Goal: Task Accomplishment & Management: Manage account settings

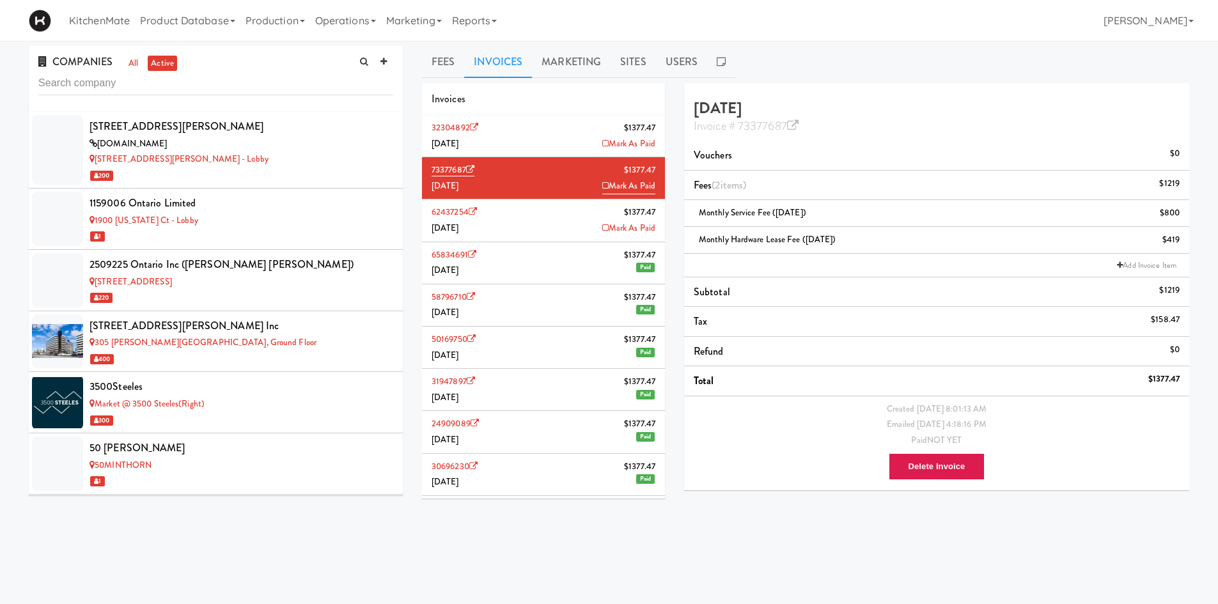
scroll to position [2116, 0]
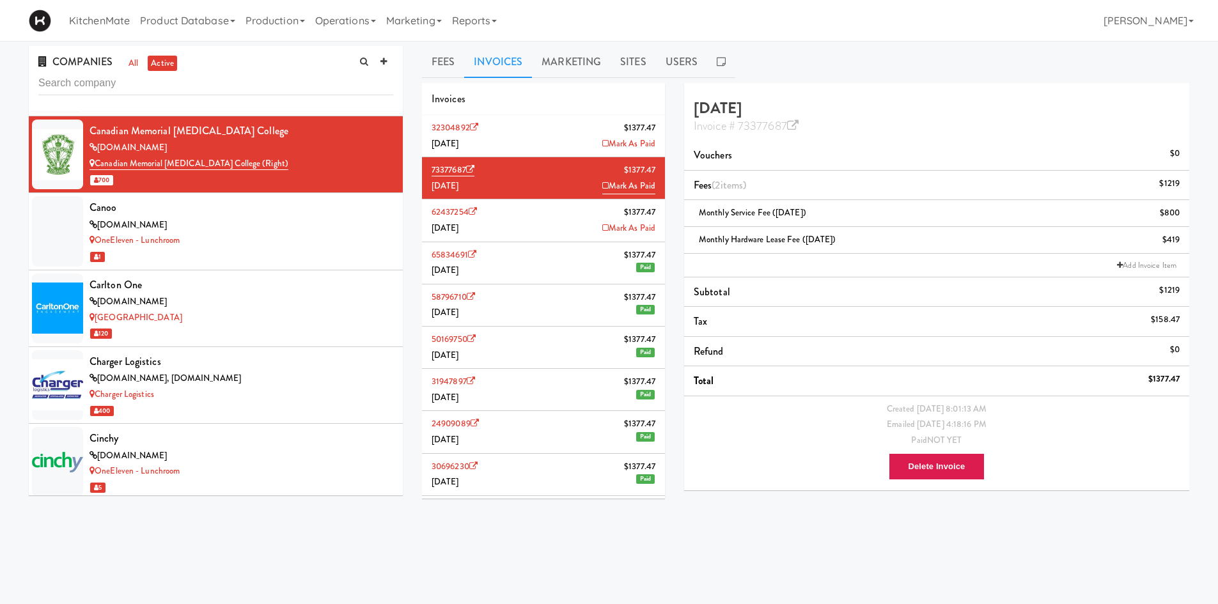
click at [249, 65] on div "COMPANIES all active" at bounding box center [216, 79] width 374 height 66
click at [249, 73] on input "text" at bounding box center [215, 84] width 355 height 24
paste input "100 Sheppard Ave"
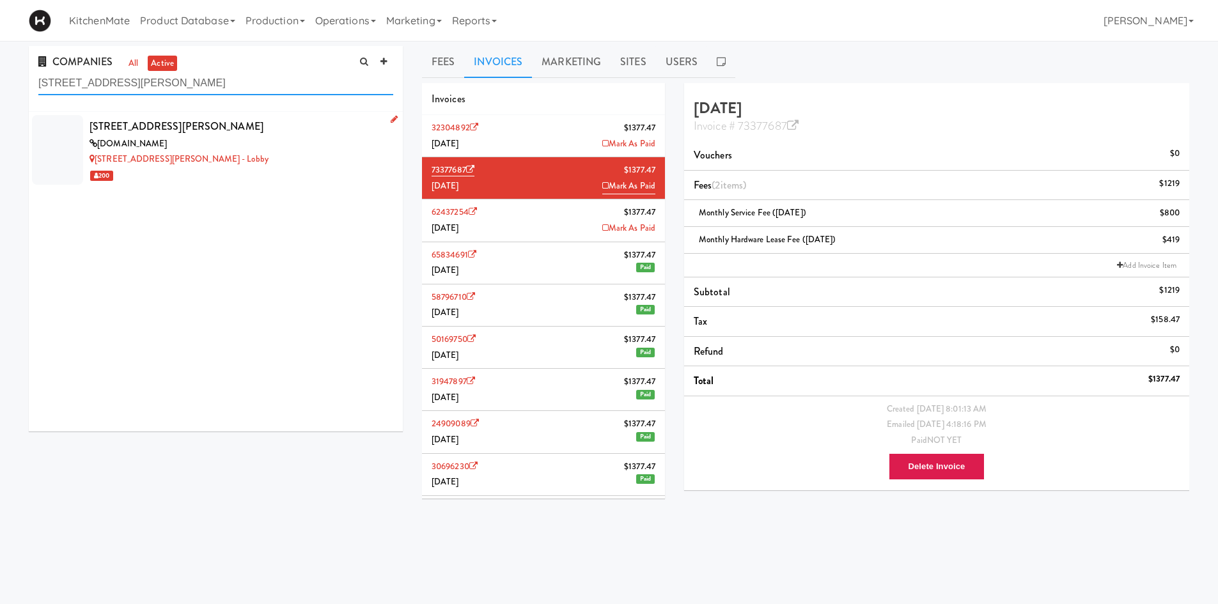
type input "100 Sheppard Ave"
click at [206, 132] on div "100 Sheppard Ave" at bounding box center [241, 126] width 304 height 19
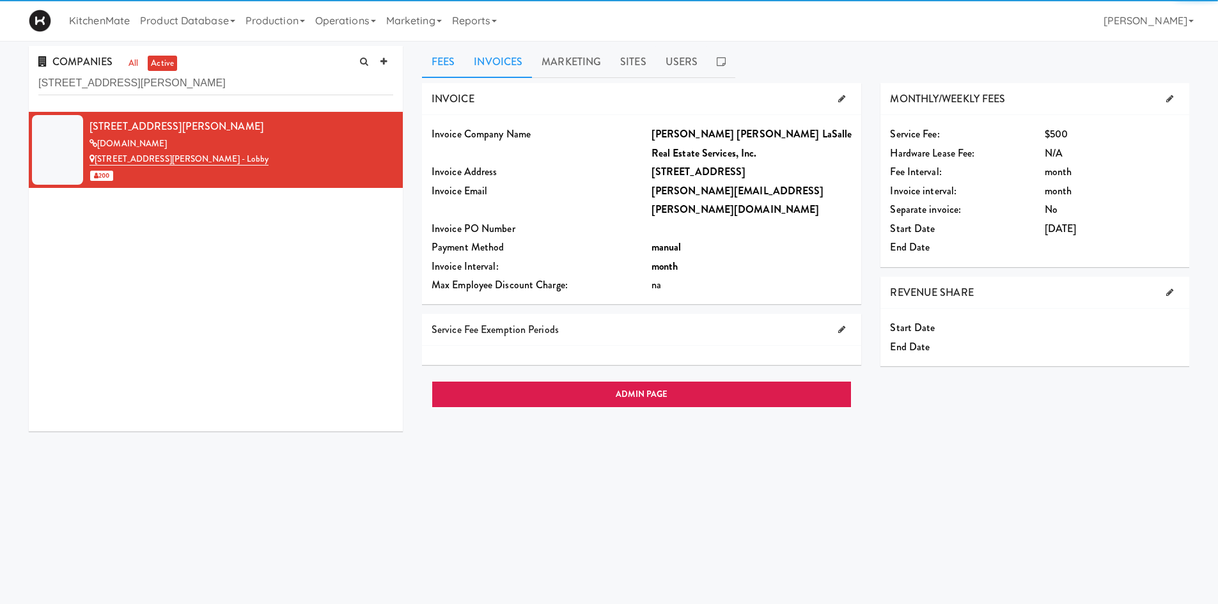
click at [509, 64] on link "Invoices" at bounding box center [498, 62] width 68 height 32
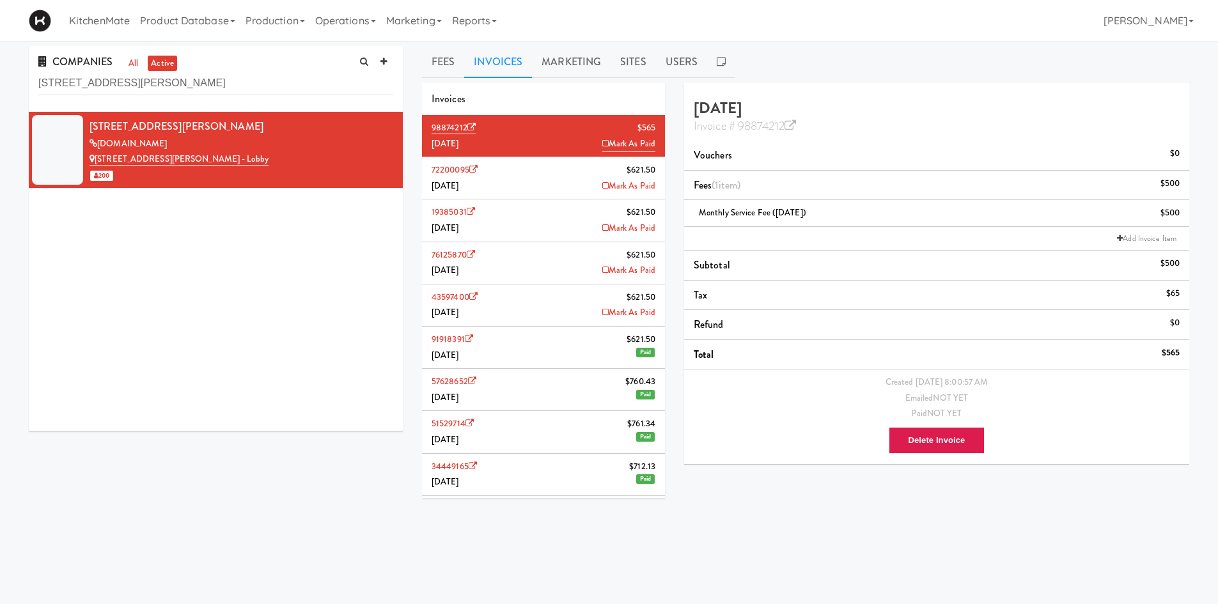
click at [497, 188] on li "72200095 $621.50 July 2025 Mark As Paid" at bounding box center [543, 178] width 243 height 42
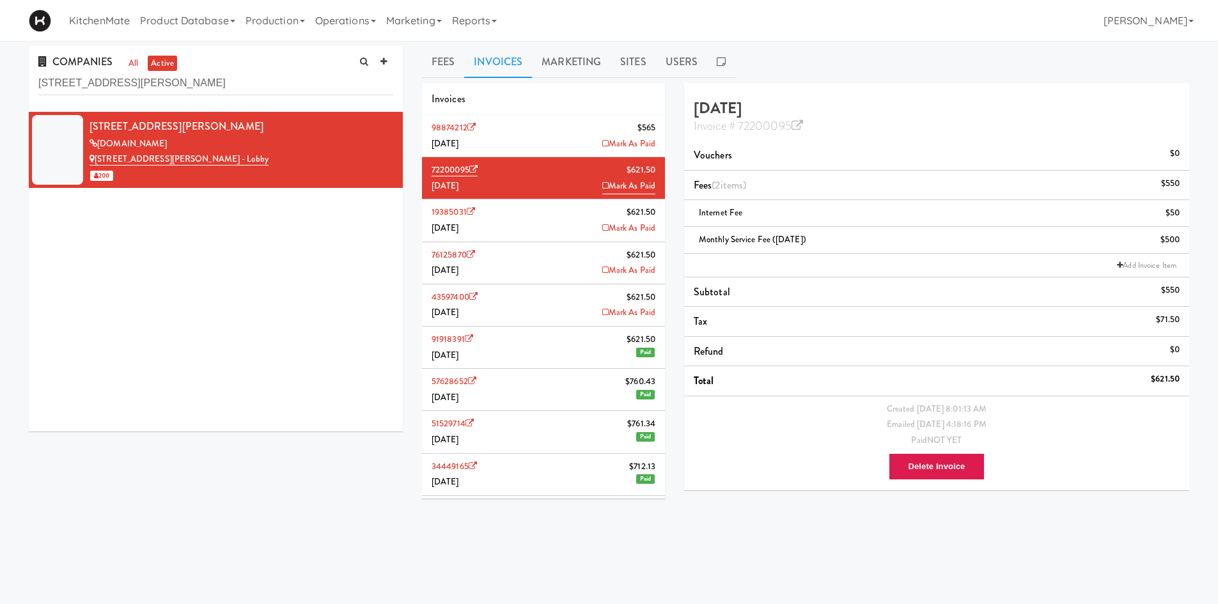
click at [542, 138] on li "98874212 $565 August 2025 Mark As Paid" at bounding box center [543, 136] width 243 height 42
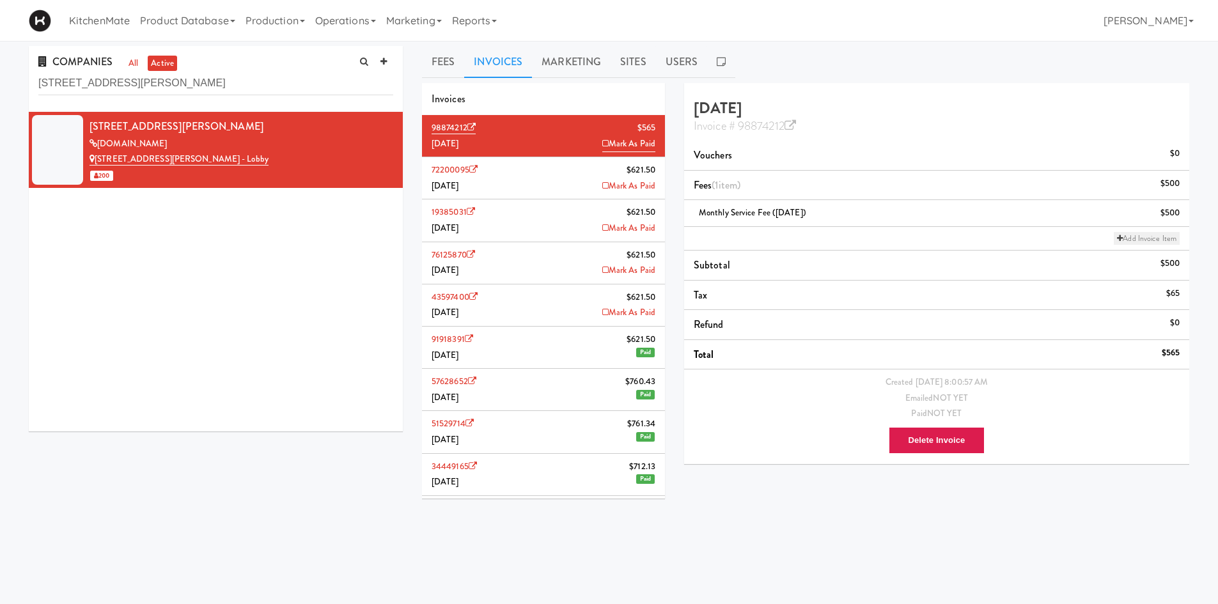
click at [1127, 234] on link "Add Invoice Item" at bounding box center [1147, 238] width 66 height 13
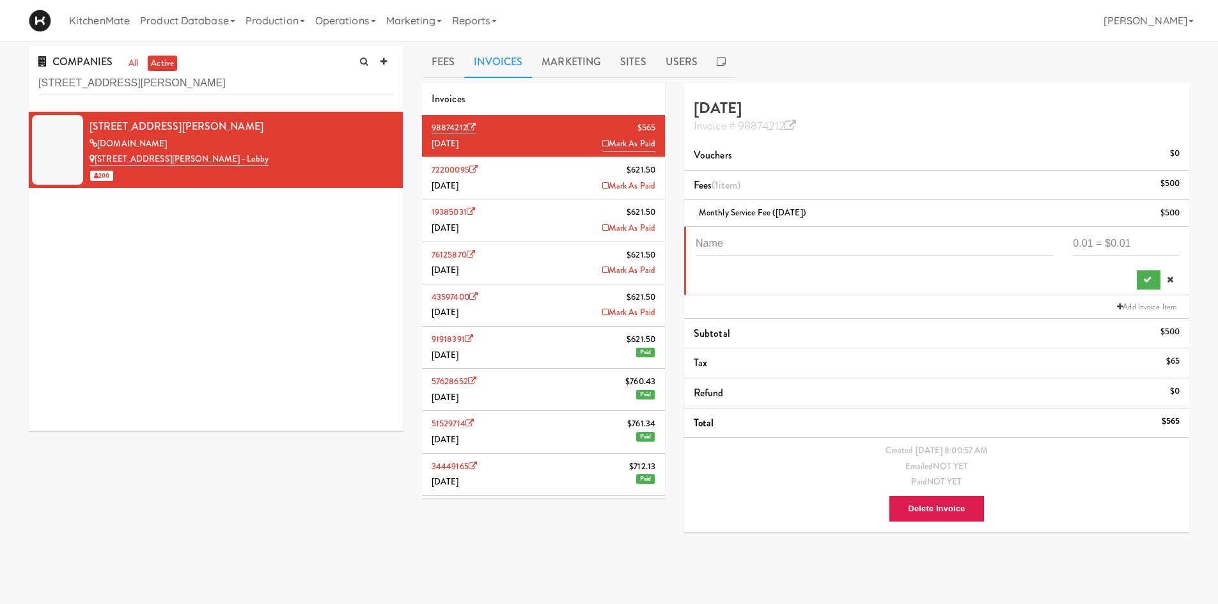
click at [564, 179] on li "72200095 $621.50 July 2025 Mark As Paid" at bounding box center [543, 178] width 243 height 42
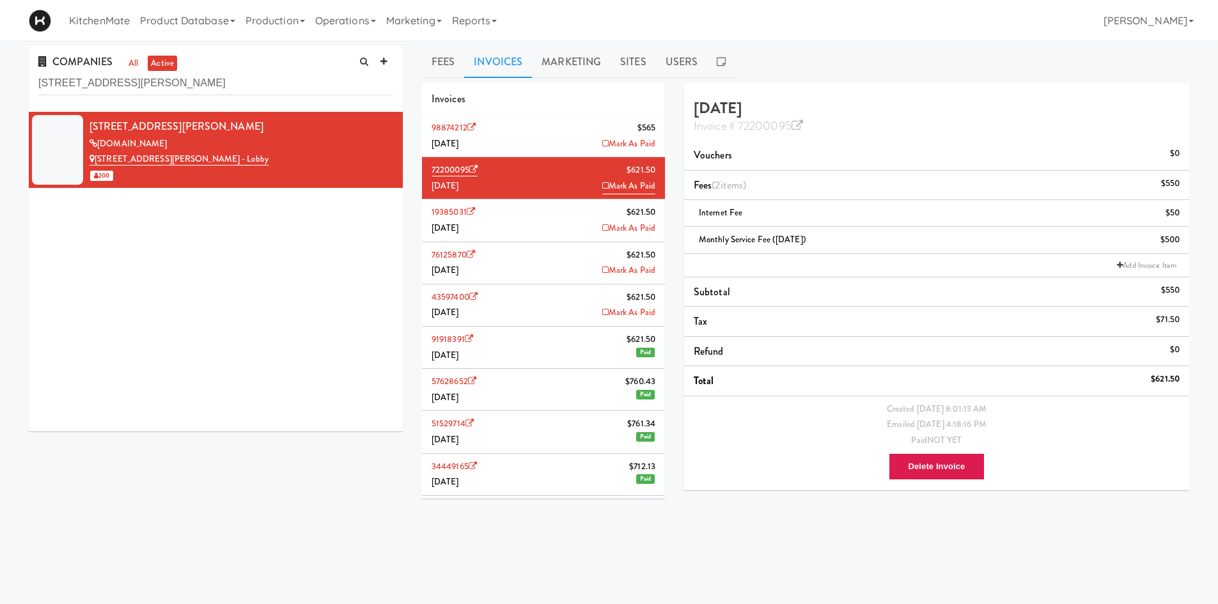
click at [557, 137] on li "98874212 $565 August 2025 Mark As Paid" at bounding box center [543, 136] width 243 height 42
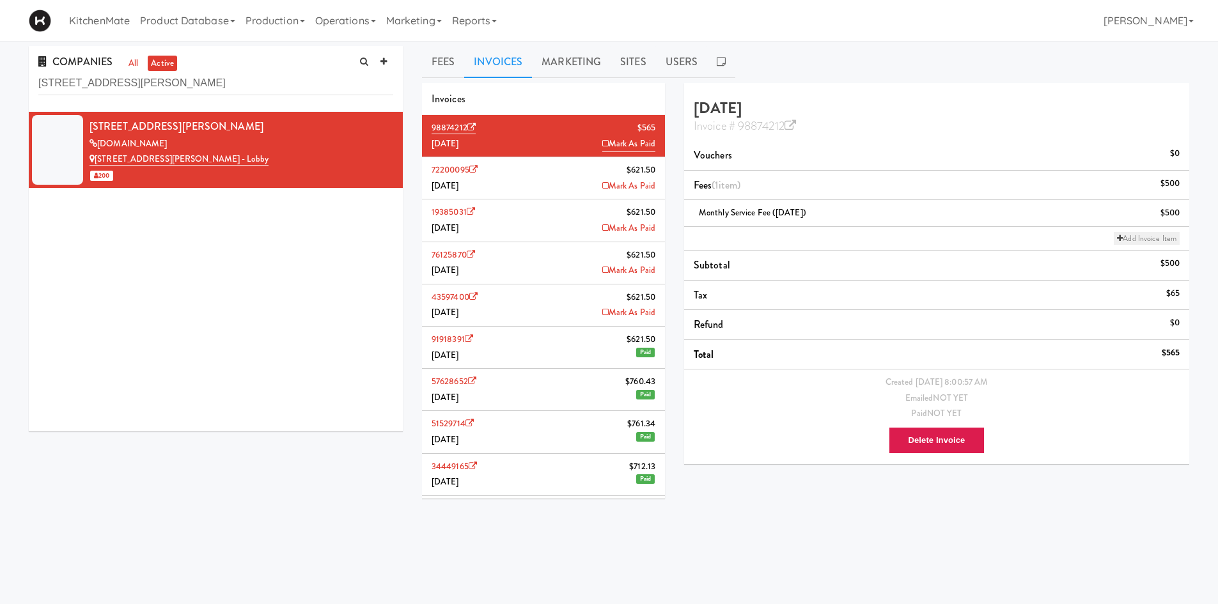
click at [1137, 240] on link "Add Invoice Item" at bounding box center [1147, 238] width 66 height 13
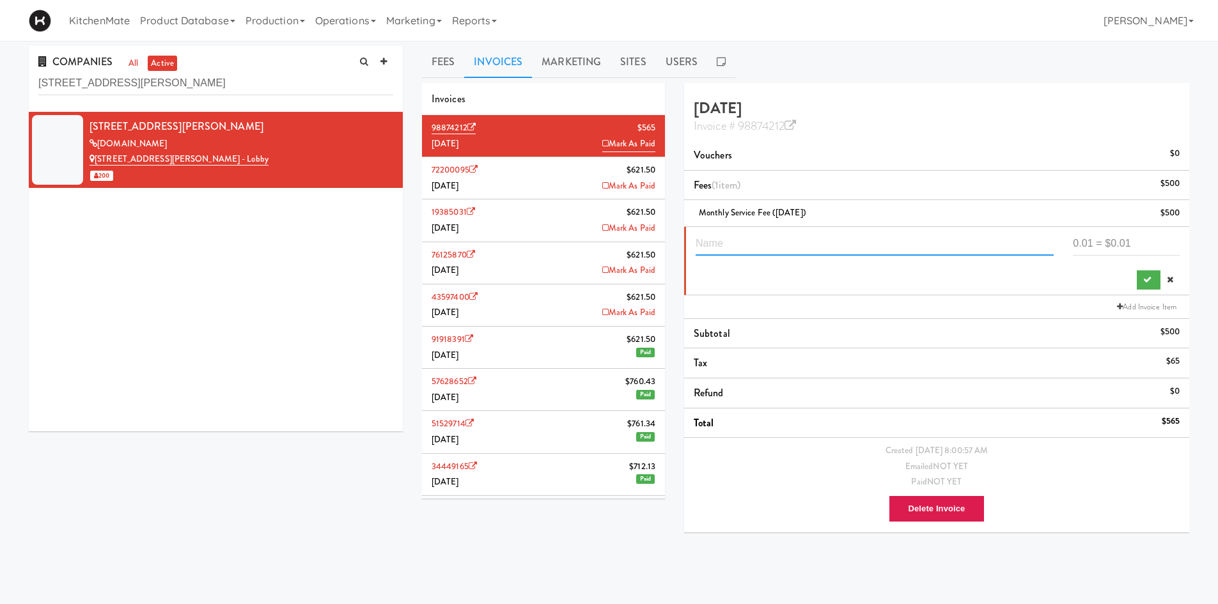
click at [912, 243] on input "text" at bounding box center [875, 244] width 358 height 24
type input "Internet Fee"
click at [1151, 240] on input "number" at bounding box center [1126, 244] width 107 height 24
type input "50"
click at [1146, 282] on icon "submit" at bounding box center [1147, 280] width 8 height 8
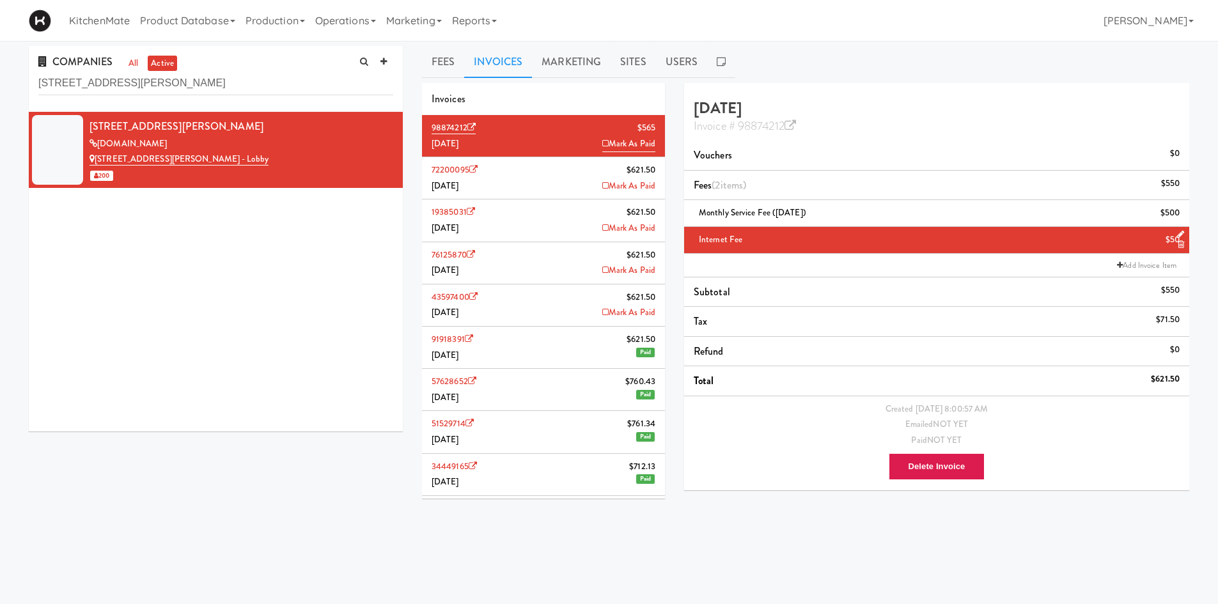
click at [657, 84] on div "Invoices" at bounding box center [543, 99] width 243 height 33
click at [789, 126] on icon at bounding box center [790, 126] width 12 height 12
click at [219, 84] on input "100 Sheppard Ave" at bounding box center [215, 84] width 355 height 24
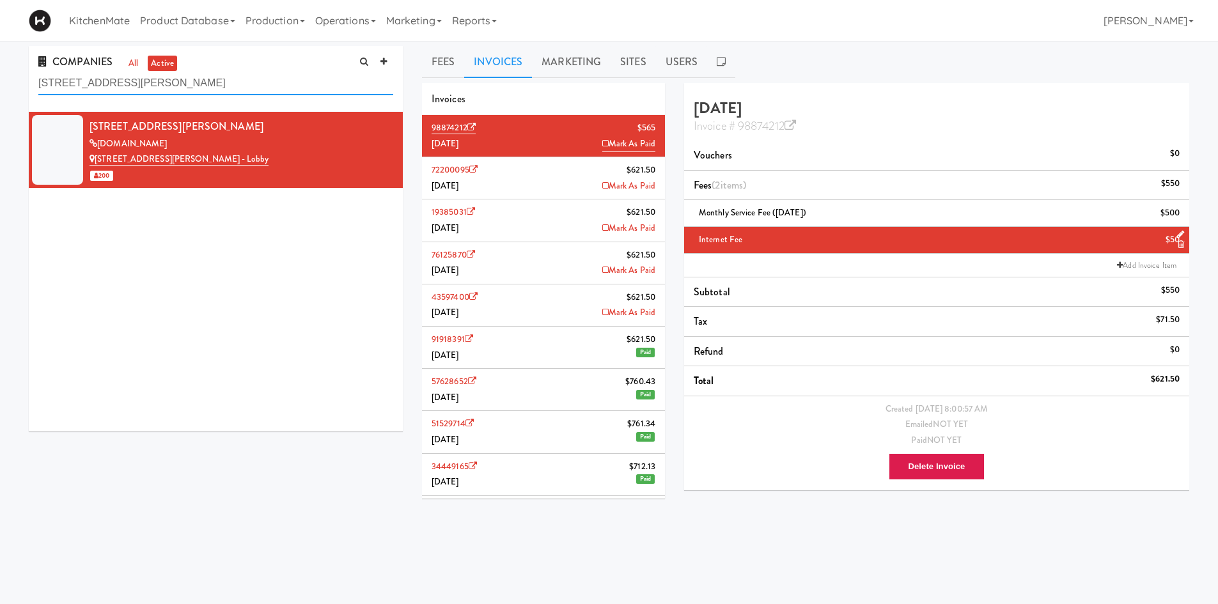
paste input "159006 Ontario Limited"
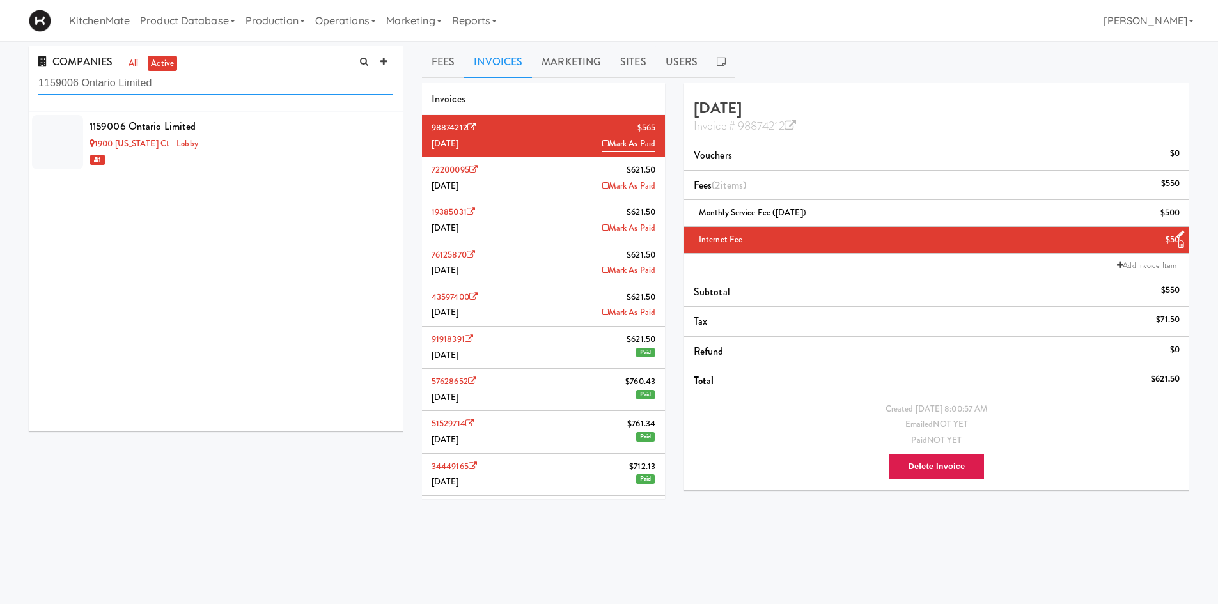
click at [237, 82] on input "1159006 Ontario Limited" at bounding box center [215, 84] width 355 height 24
click at [236, 88] on input "1159006 Ontario Limited" at bounding box center [215, 84] width 355 height 24
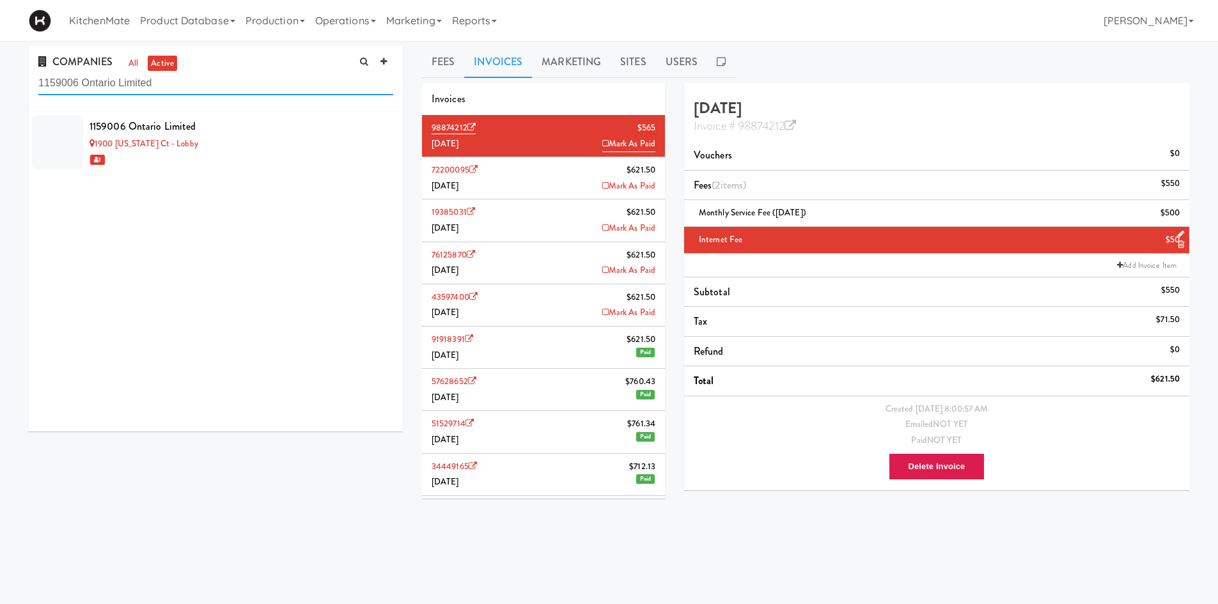
click at [236, 88] on input "1159006 Ontario Limited" at bounding box center [215, 84] width 355 height 24
paste input "00 Sheppard Ave"
type input "100 Sheppard Ave"
click at [206, 233] on div "1159006 Ontario Limited 1900 Minnesota Ct - Lobby 1" at bounding box center [216, 272] width 374 height 320
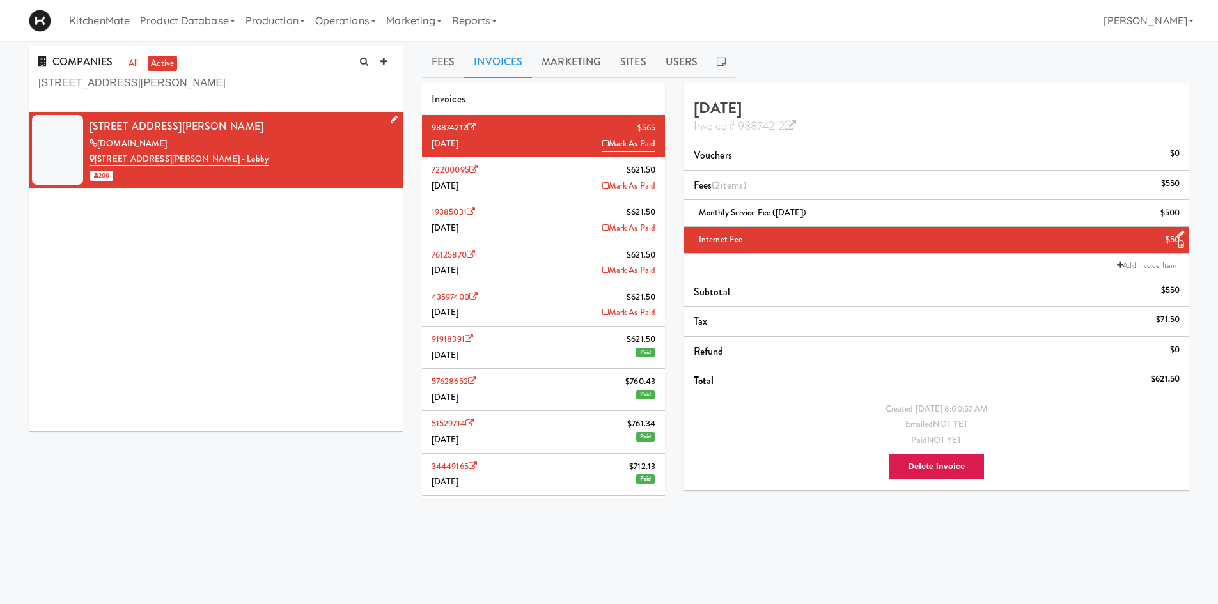
click at [331, 139] on div "jll.com" at bounding box center [241, 144] width 304 height 16
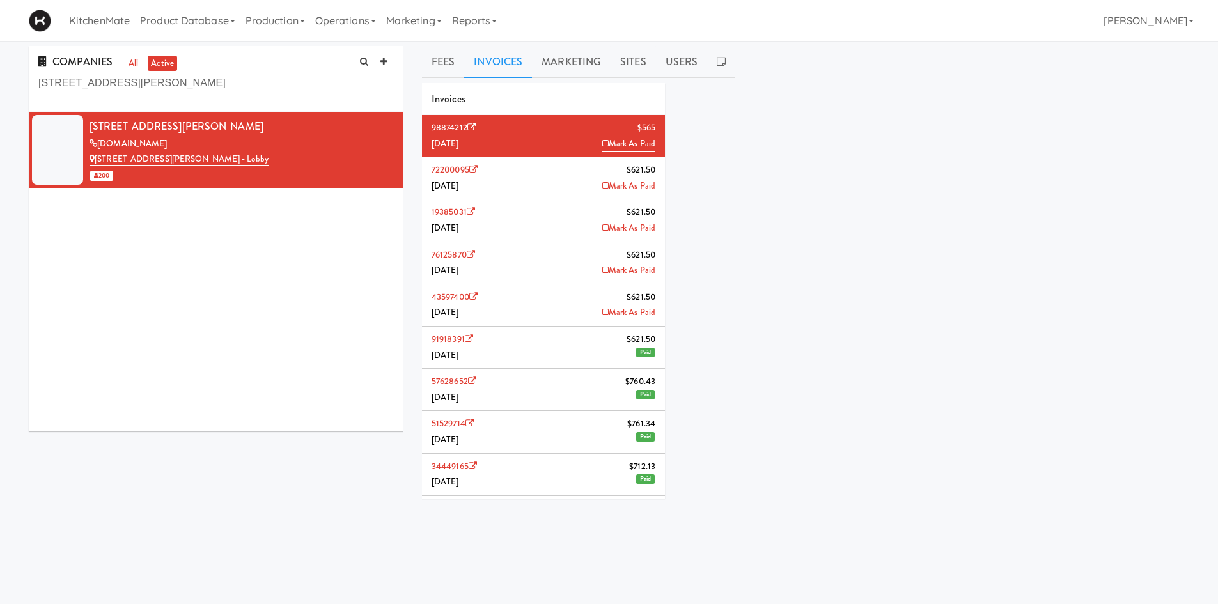
click at [564, 189] on li "72200095 $621.50 July 2025 Mark As Paid" at bounding box center [543, 178] width 243 height 42
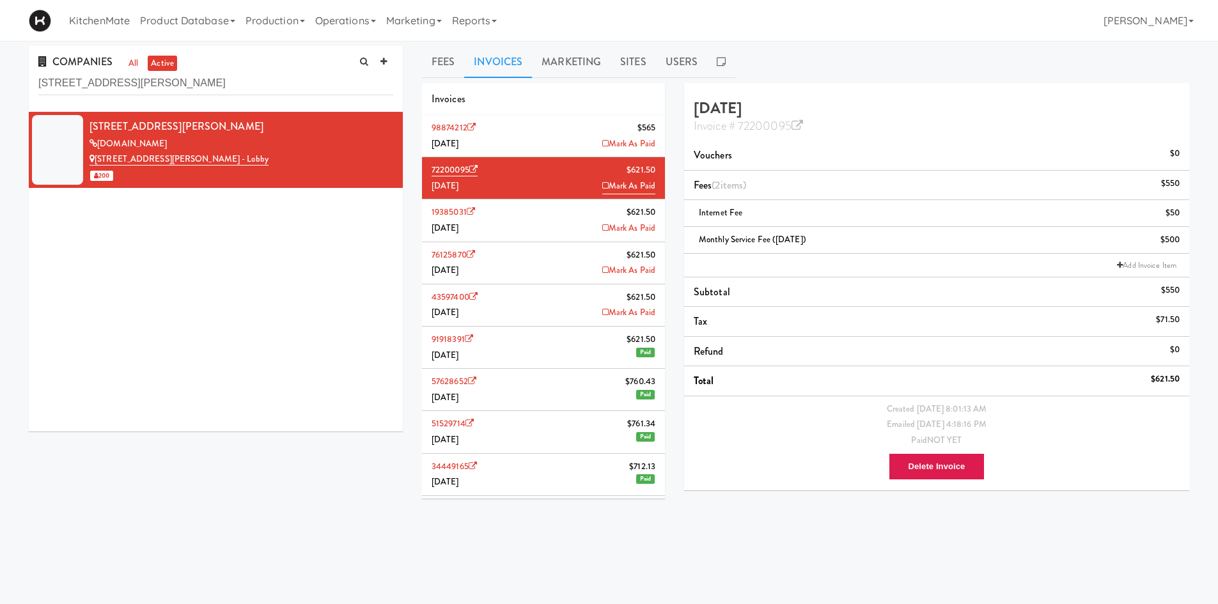
click at [568, 135] on li "98874212 $565 August 2025 Mark As Paid" at bounding box center [543, 136] width 243 height 42
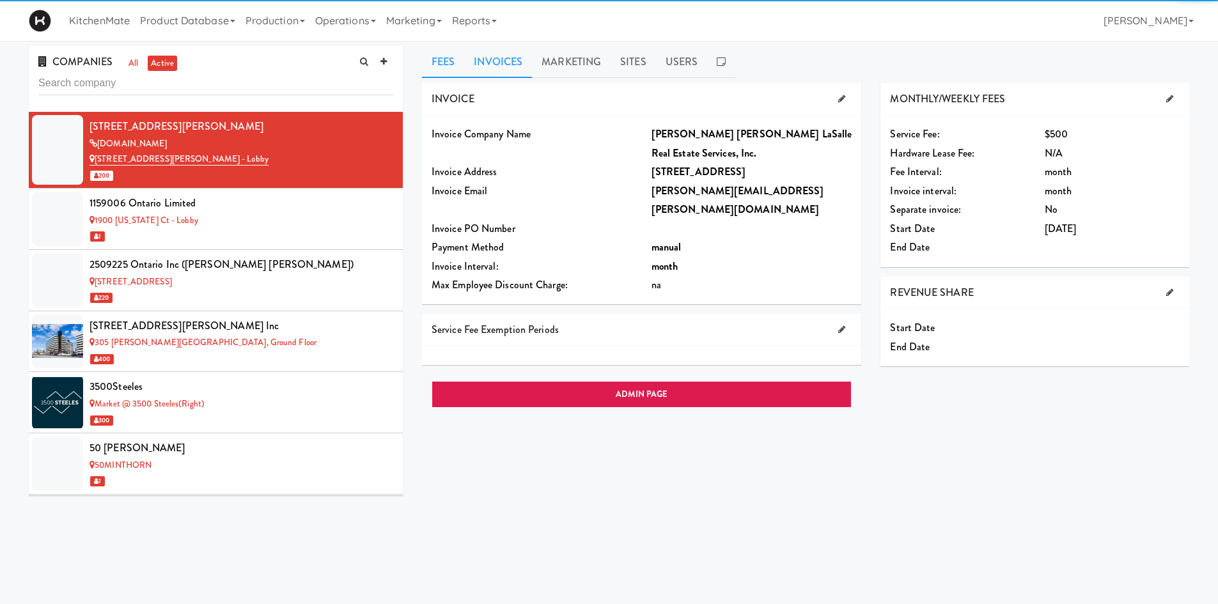
click at [520, 63] on link "Invoices" at bounding box center [498, 62] width 68 height 32
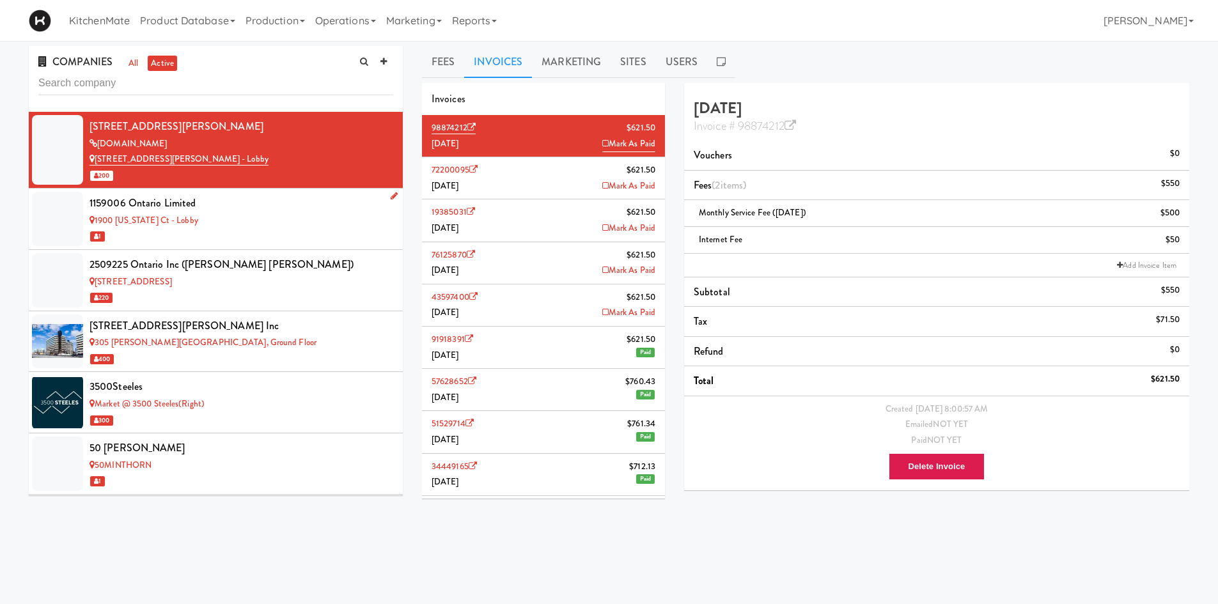
click at [302, 226] on div "1900 Minnesota Ct - Lobby" at bounding box center [241, 221] width 304 height 16
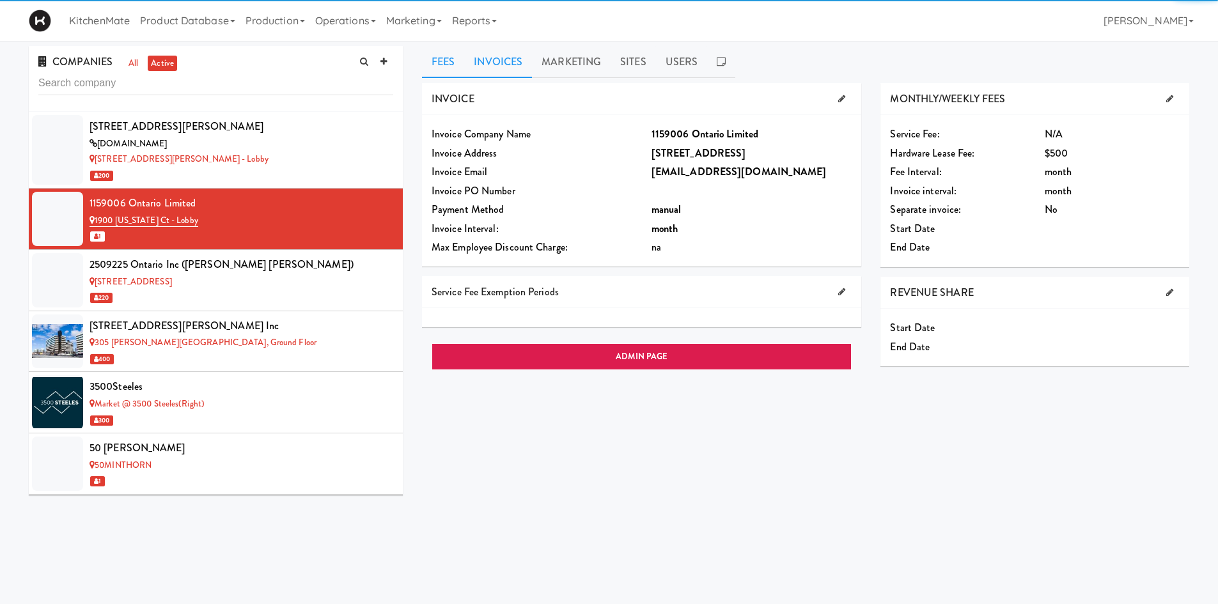
click at [515, 61] on link "Invoices" at bounding box center [498, 62] width 68 height 32
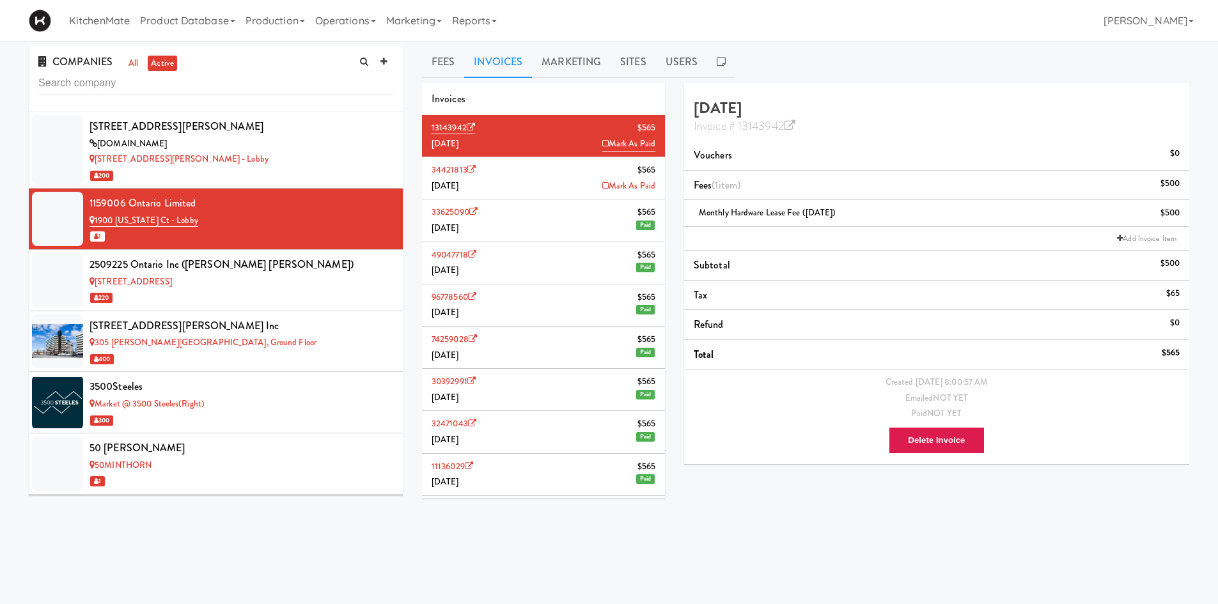
click at [550, 181] on li "34421813 $565 July 2025 Mark As Paid" at bounding box center [543, 178] width 243 height 42
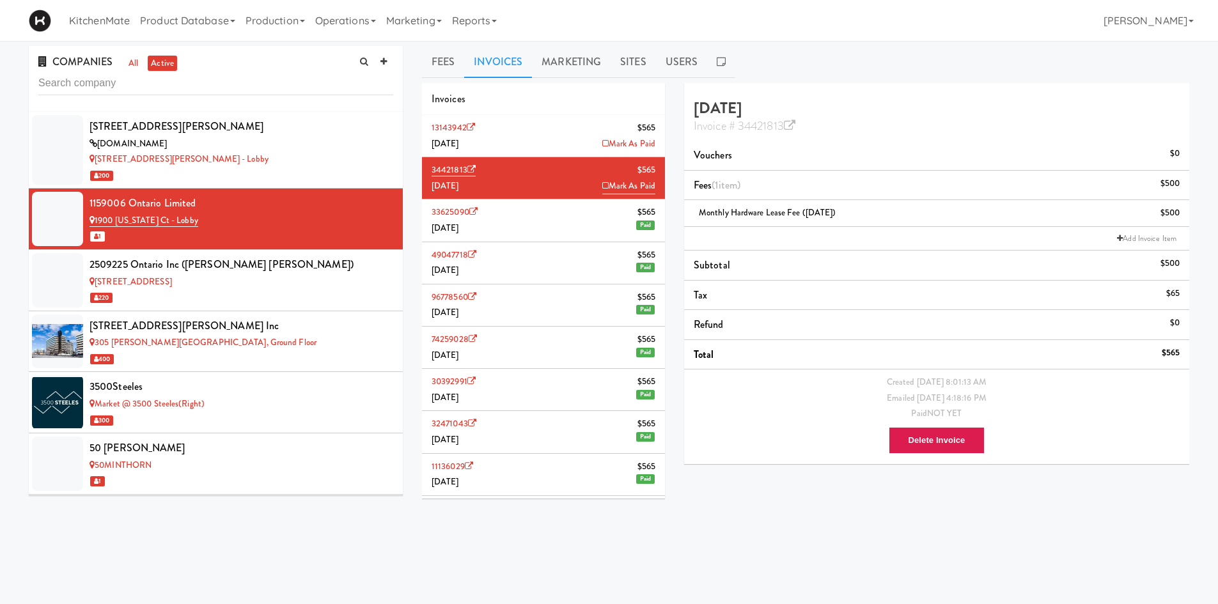
click at [552, 134] on li "13143942 $565 August 2025 Mark As Paid" at bounding box center [543, 136] width 243 height 42
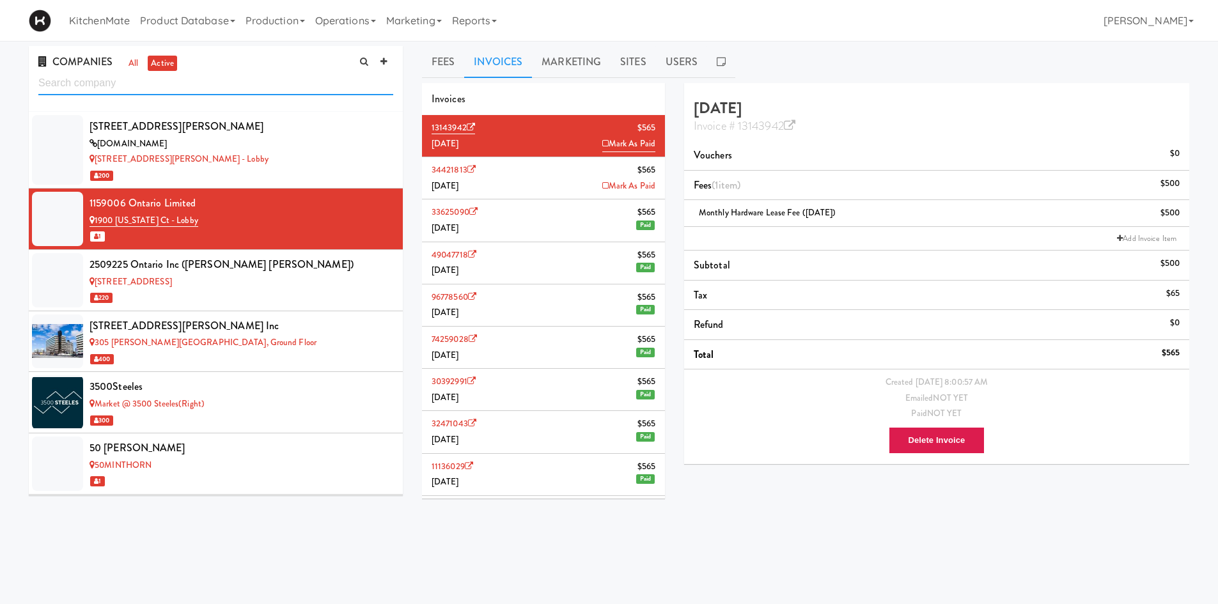
click at [240, 74] on input "text" at bounding box center [215, 84] width 355 height 24
paste input "2509225 Ontario Inc (Avison Young)"
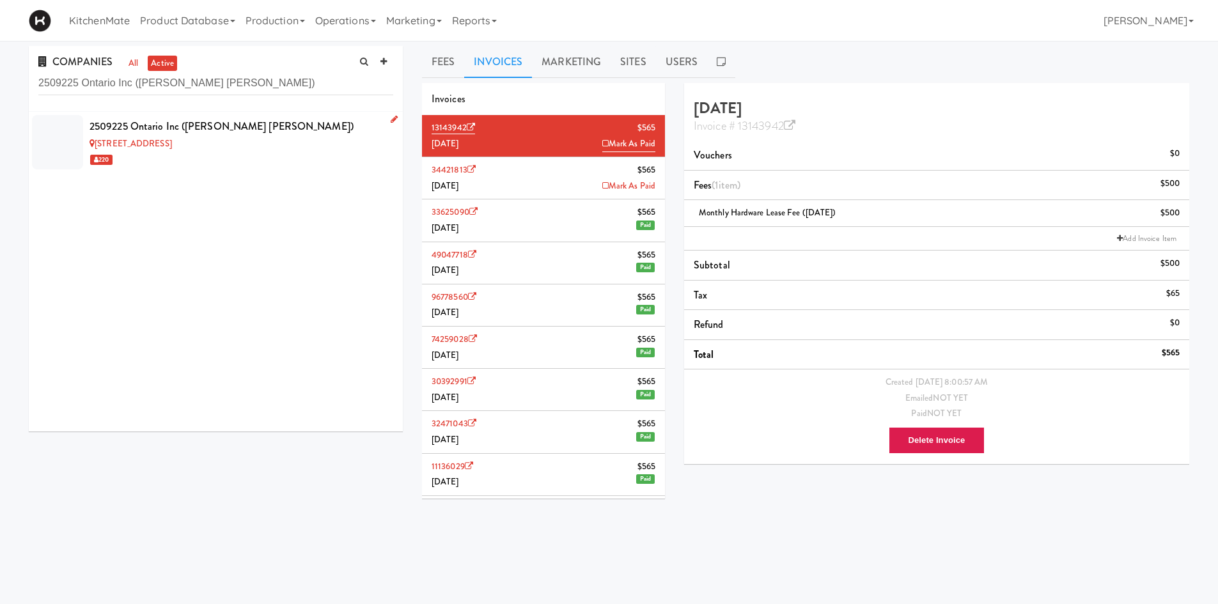
click at [271, 135] on div "2509225 Ontario Inc (Avison Young)" at bounding box center [241, 126] width 304 height 19
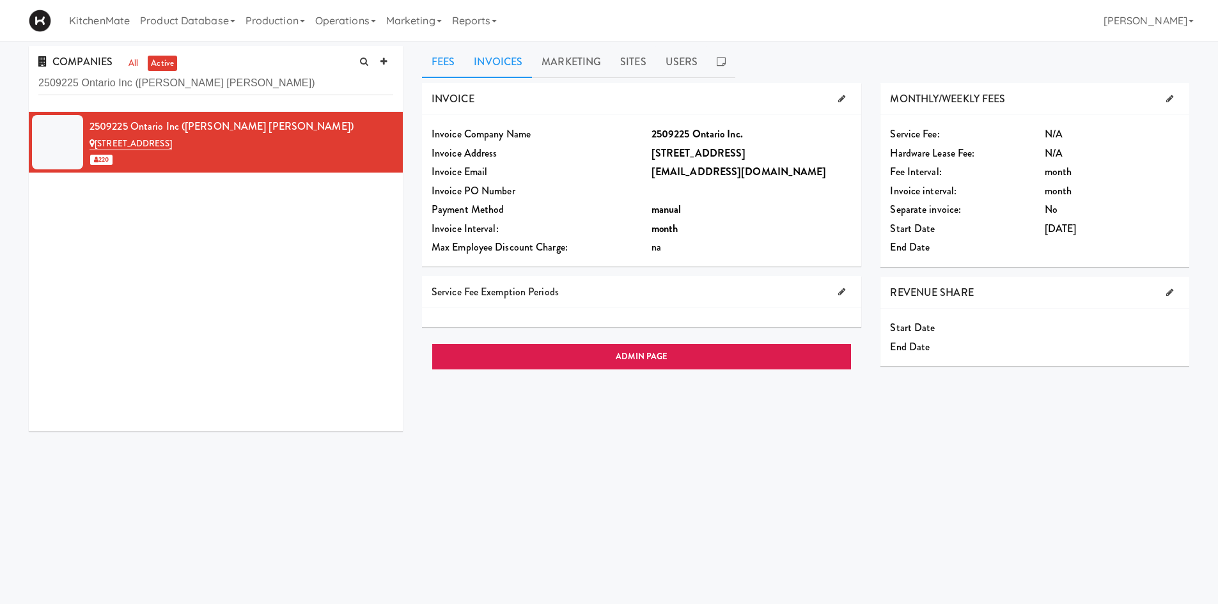
click at [489, 49] on link "Invoices" at bounding box center [498, 62] width 68 height 32
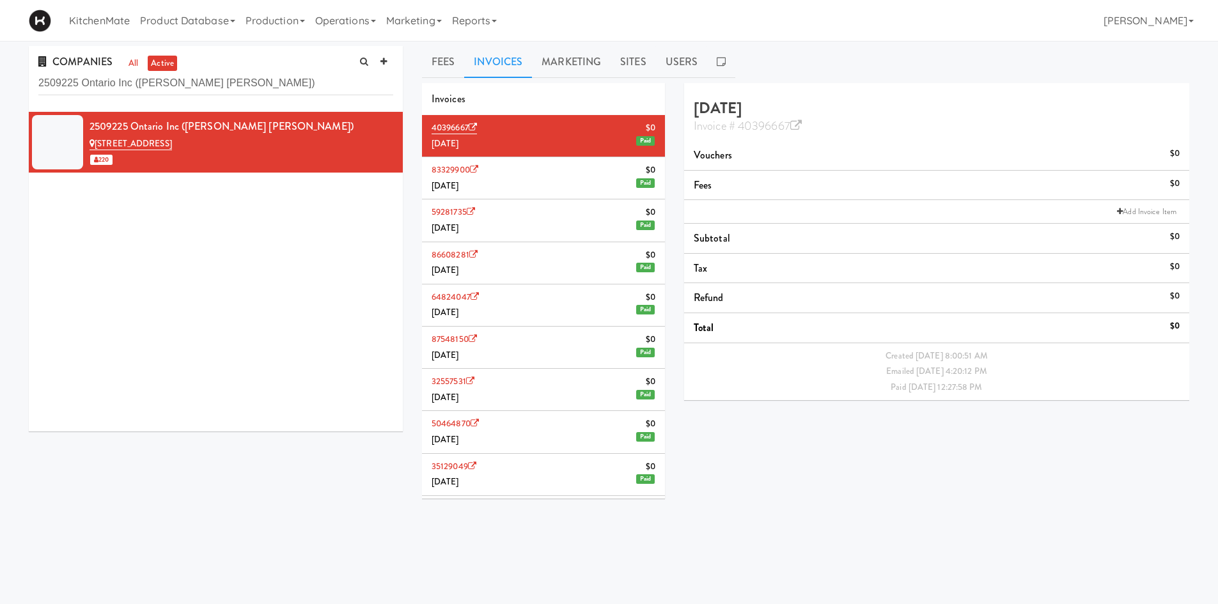
click at [513, 180] on li "83329900 $0 May 2025 Paid" at bounding box center [543, 178] width 243 height 42
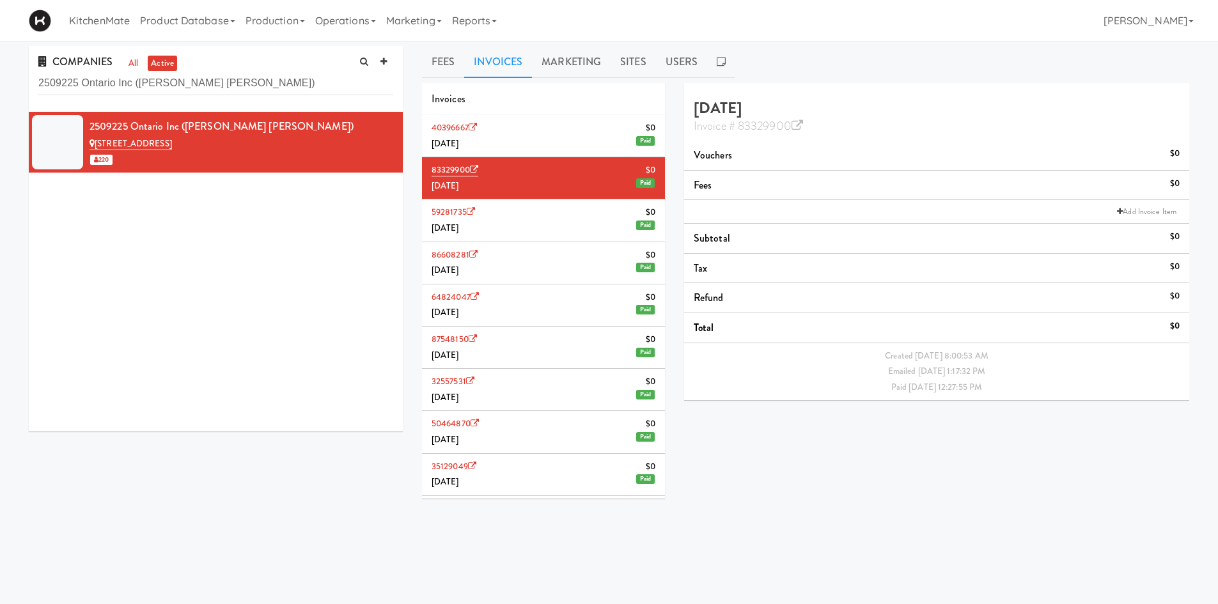
click at [525, 128] on li "40396667 $0 June 2025 Paid" at bounding box center [543, 136] width 243 height 42
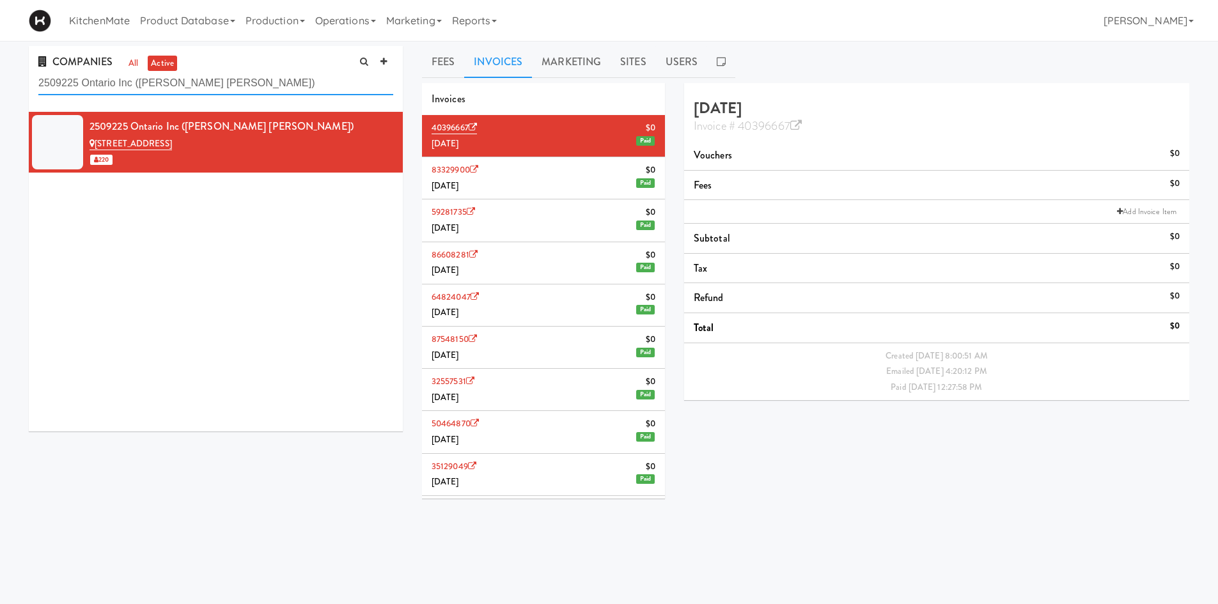
click at [306, 86] on input "2509225 Ontario Inc (Avison Young)" at bounding box center [215, 84] width 355 height 24
click at [251, 79] on input "2509225 Ontario Inc (Avison Young)" at bounding box center [215, 84] width 355 height 24
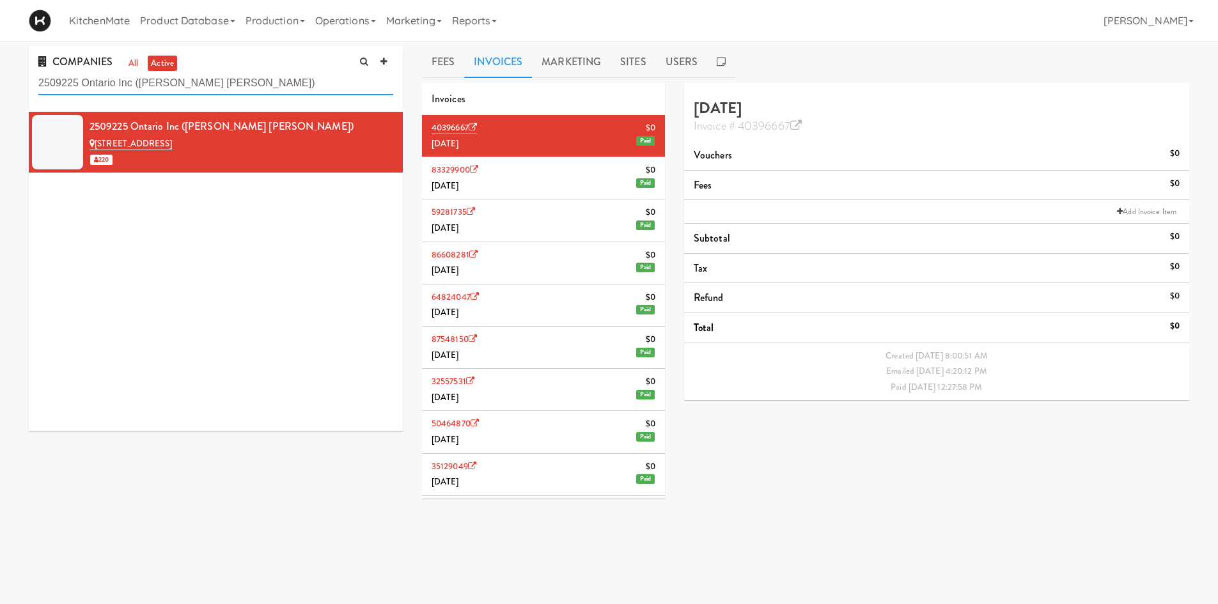
click at [251, 79] on input "2509225 Ontario Inc (Avison Young)" at bounding box center [215, 84] width 355 height 24
paste input "1159006 Ontario Limited"
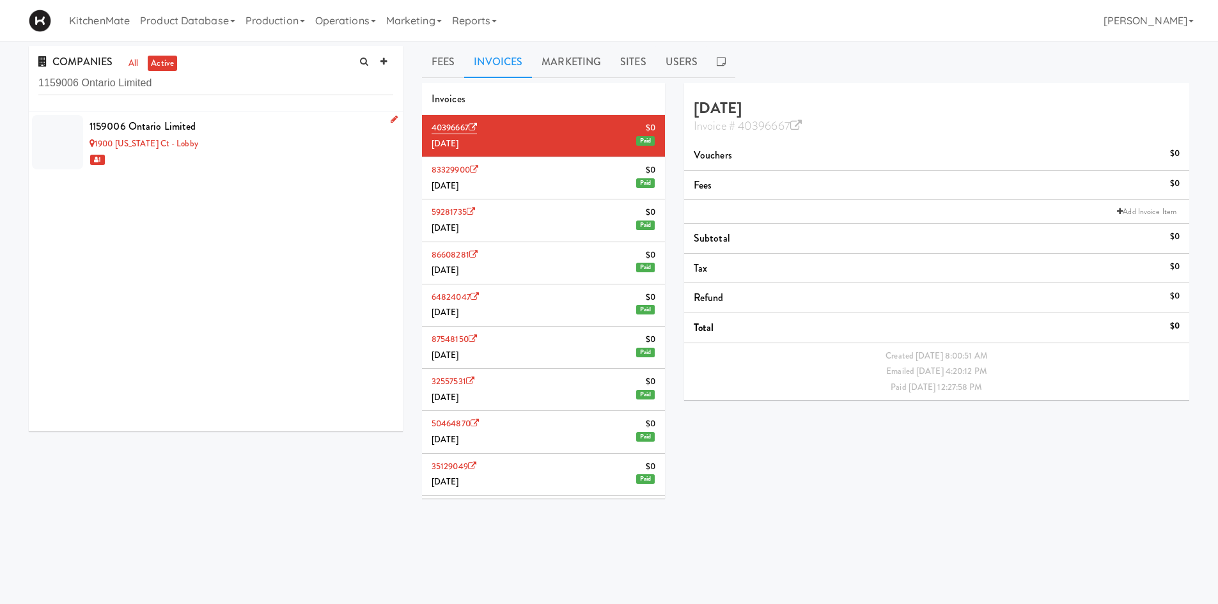
click at [237, 132] on div "1159006 Ontario Limited" at bounding box center [241, 126] width 304 height 19
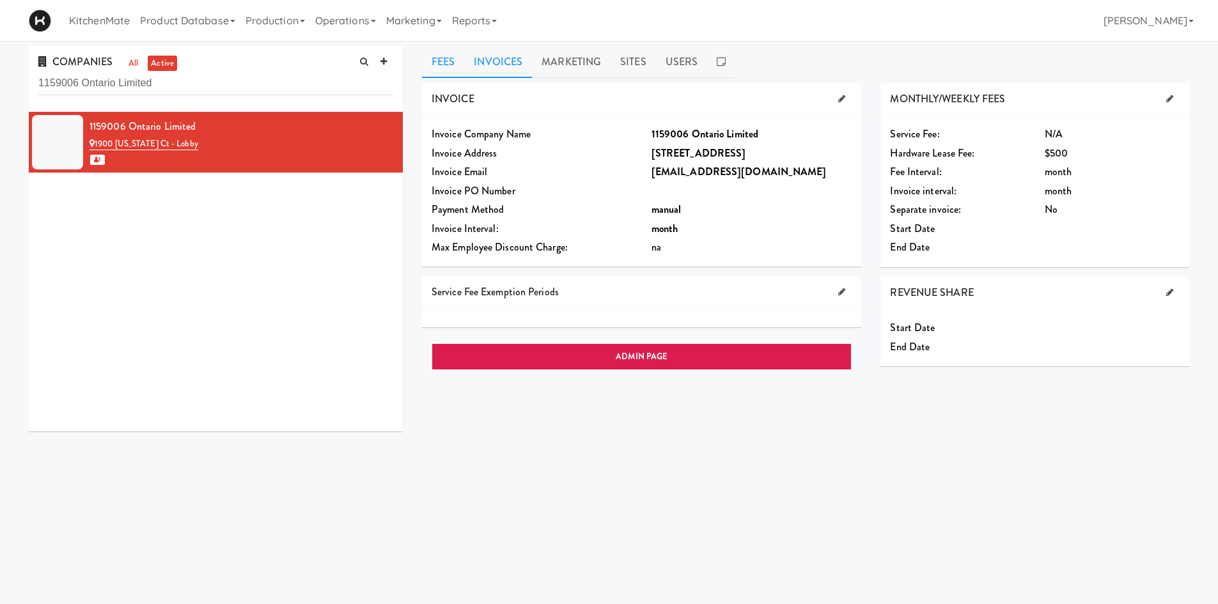
click at [517, 63] on link "Invoices" at bounding box center [498, 62] width 68 height 32
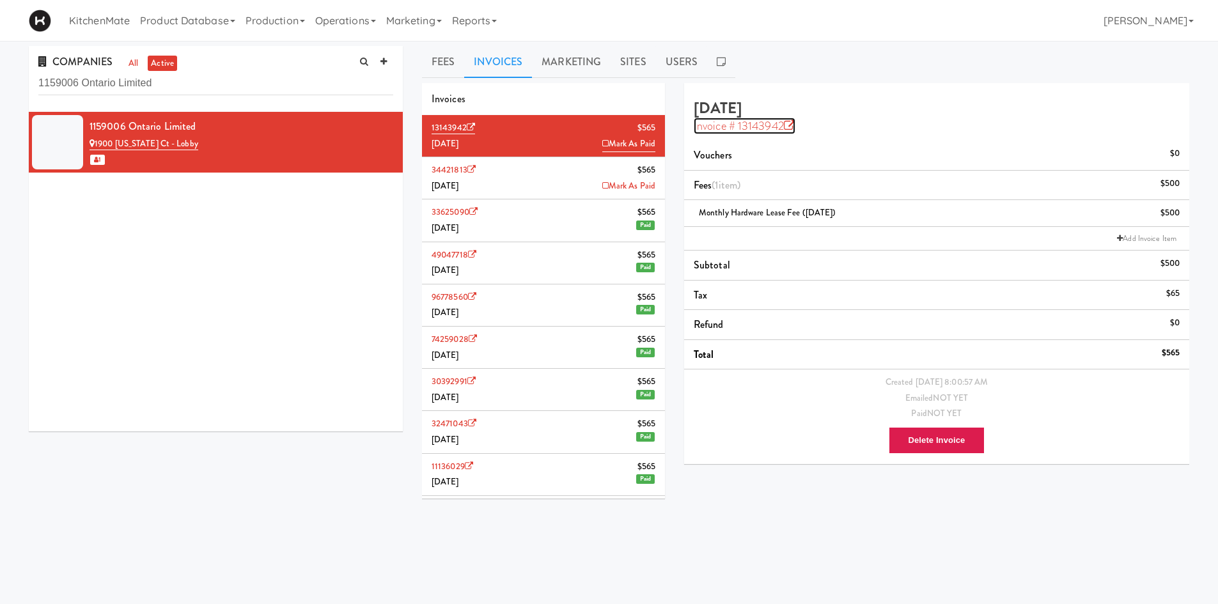
click at [791, 126] on icon at bounding box center [790, 126] width 12 height 12
click at [183, 78] on input "1159006 Ontario Limited" at bounding box center [215, 84] width 355 height 24
click at [260, 72] on input "1159006 Ontario Limited" at bounding box center [215, 84] width 355 height 24
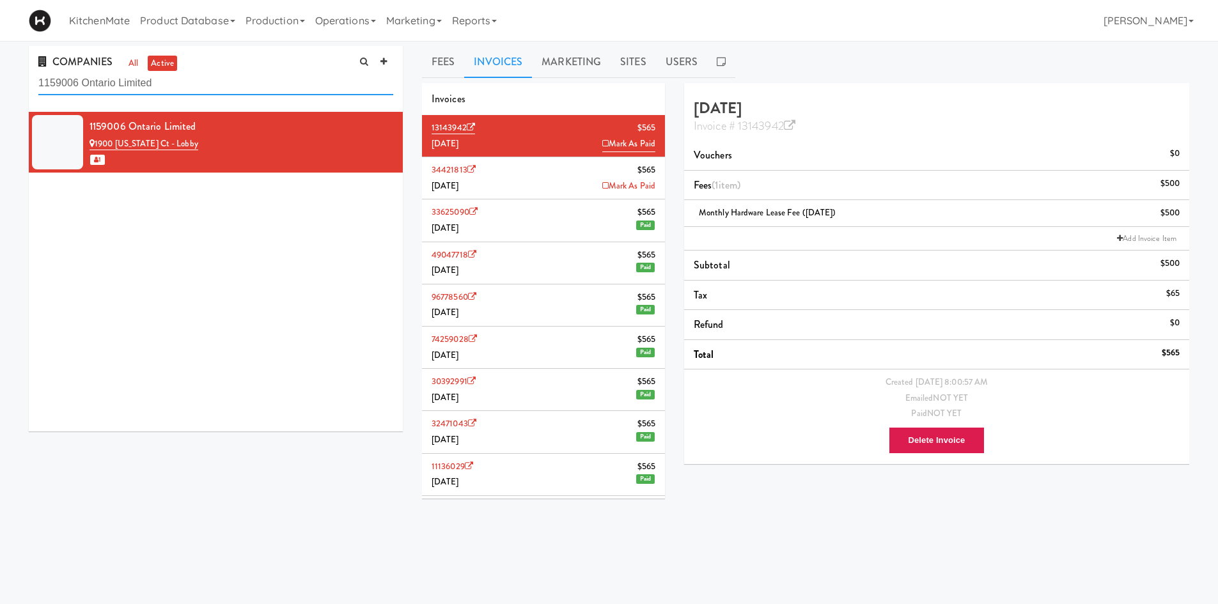
click at [260, 72] on input "1159006 Ontario Limited" at bounding box center [215, 84] width 355 height 24
paste input "AbbVie Corporation"
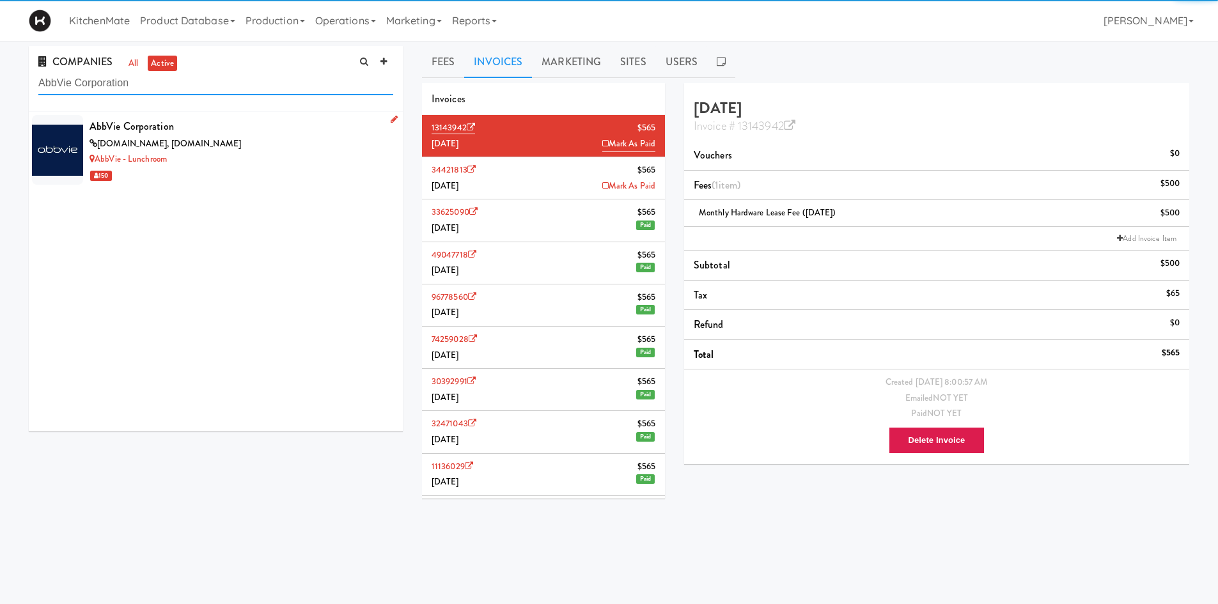
type input "AbbVie Corporation"
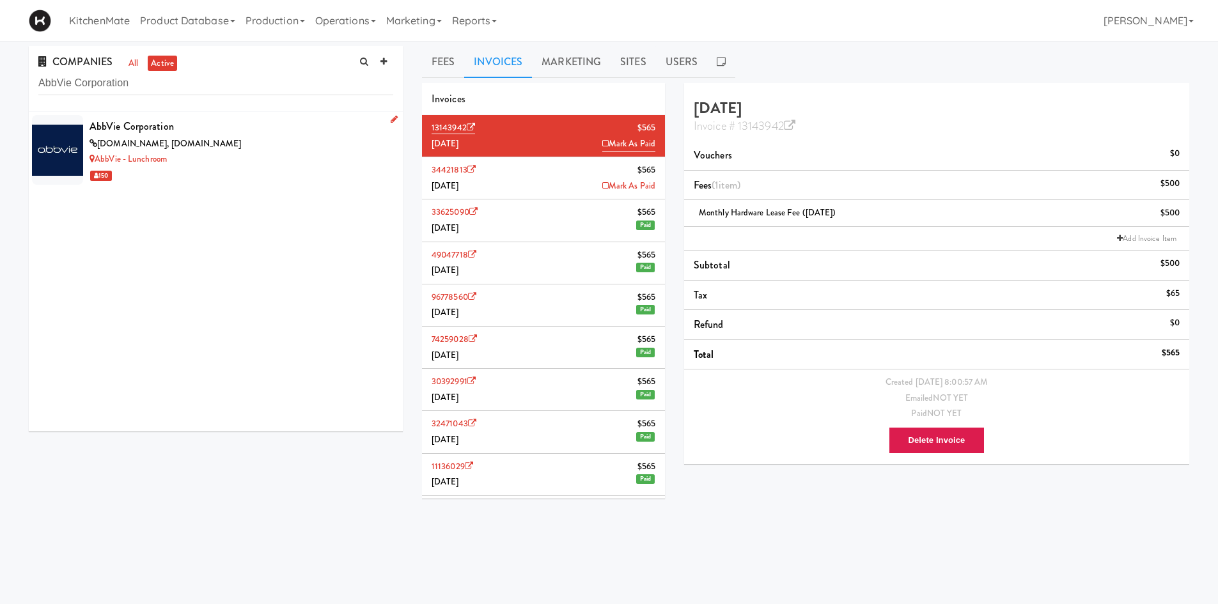
click at [218, 132] on div "AbbVie Corporation" at bounding box center [241, 126] width 304 height 19
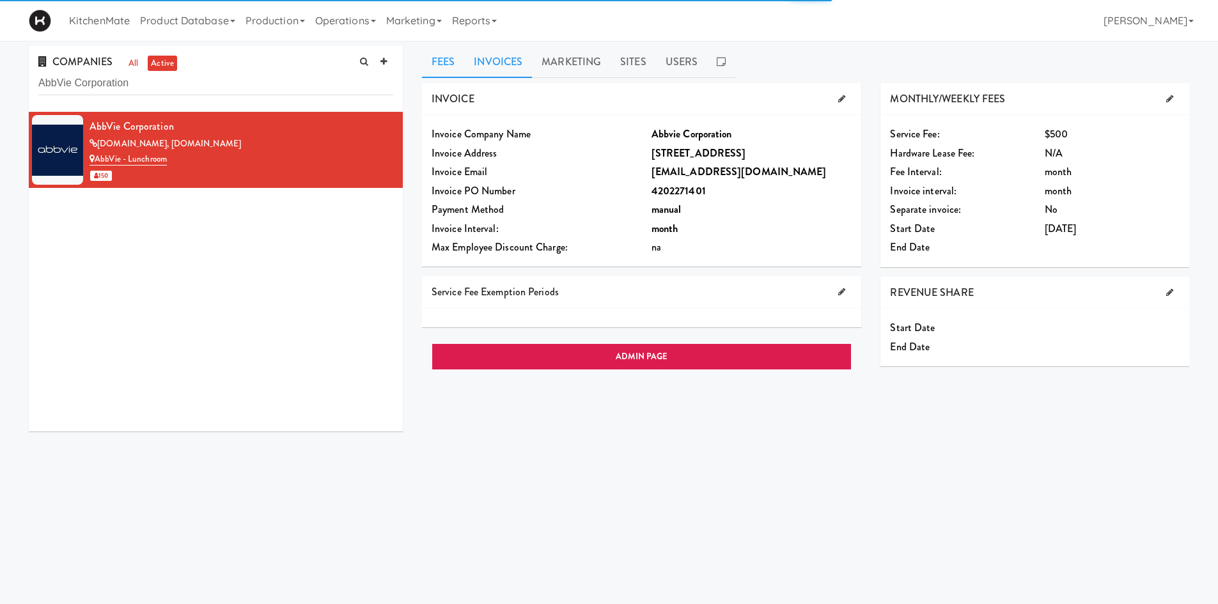
click at [509, 63] on link "Invoices" at bounding box center [498, 62] width 68 height 32
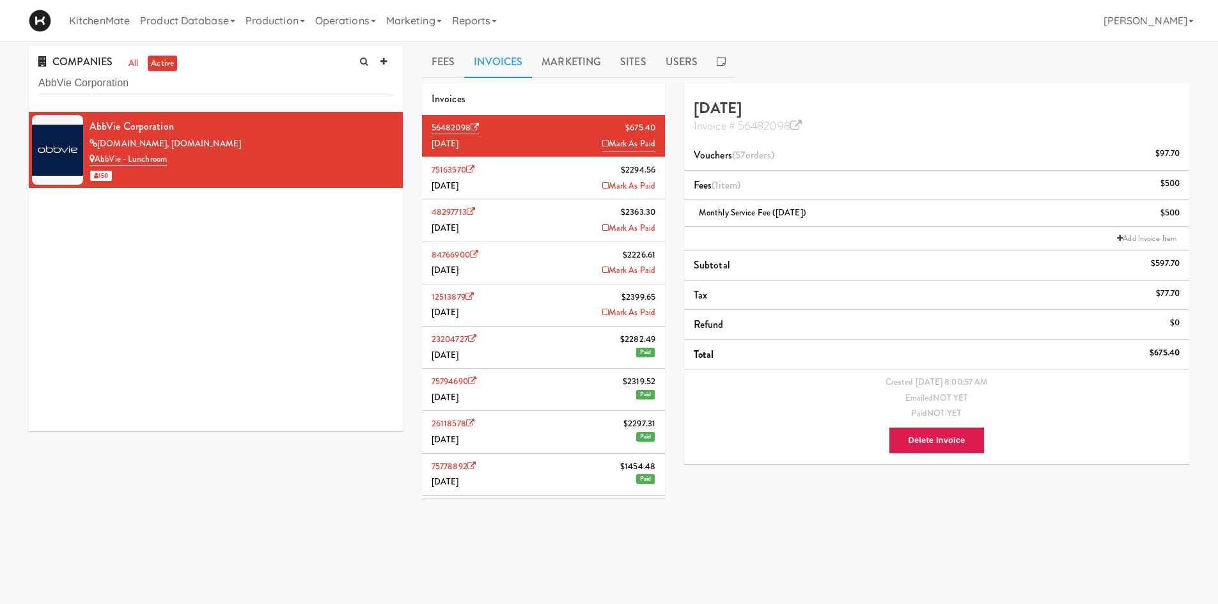
click at [545, 176] on li "75163570 $2294.56 July 2025 Mark As Paid" at bounding box center [543, 178] width 243 height 42
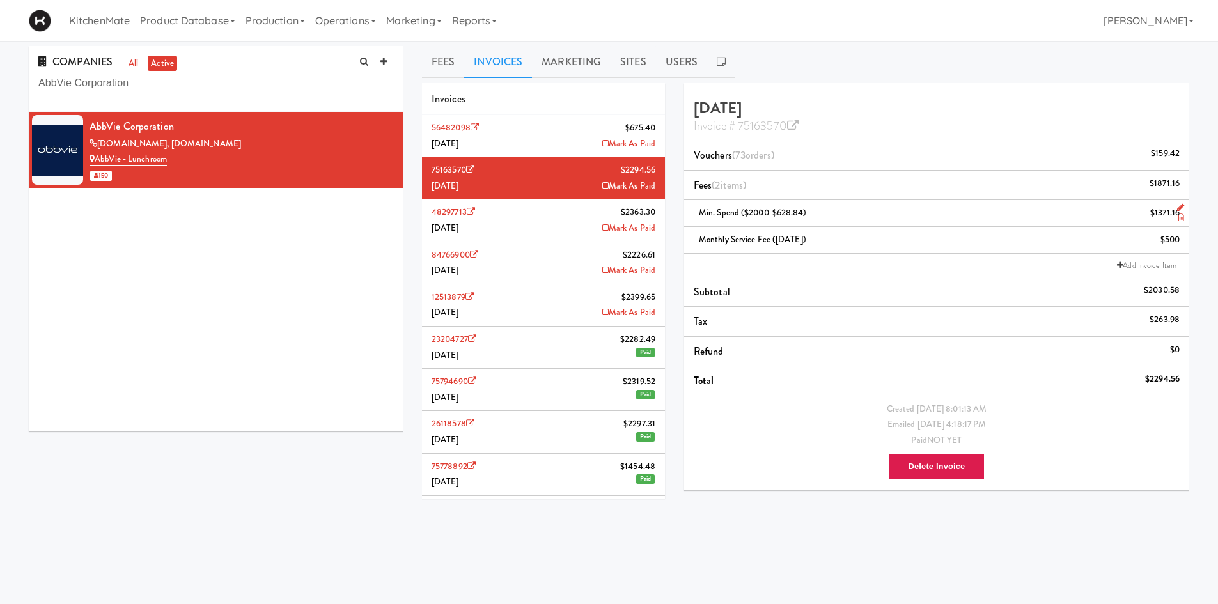
click at [814, 213] on div "Min. Spend ($2000-$628.84) $1371.16" at bounding box center [937, 213] width 486 height 16
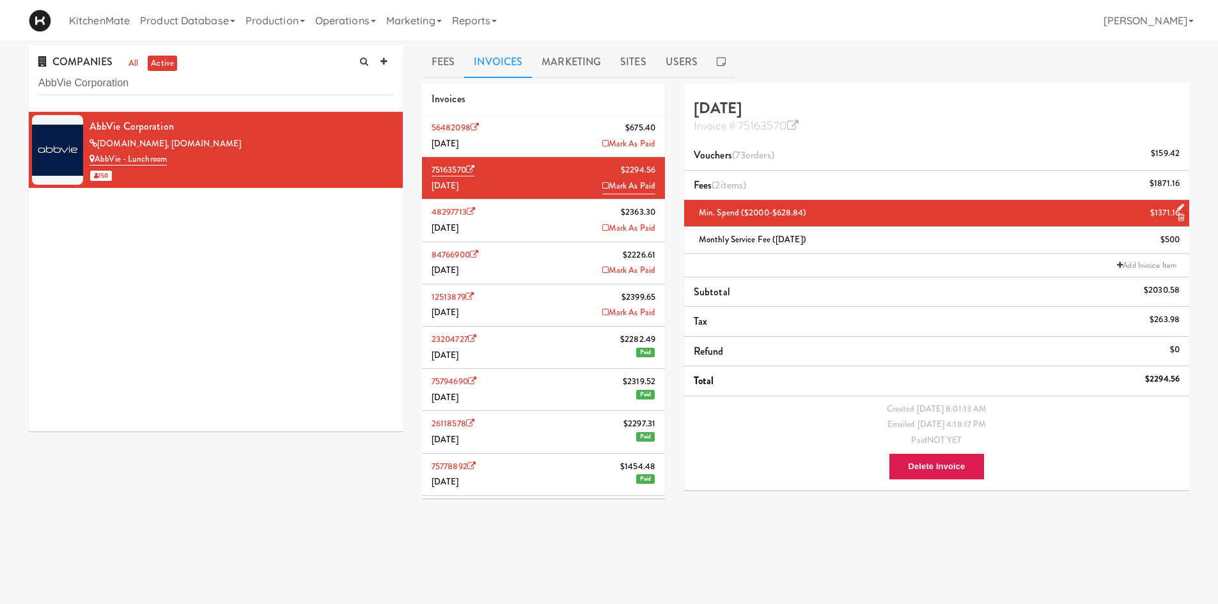
click at [814, 212] on div "Min. Spend ($2000-$628.84) $1371.16" at bounding box center [937, 213] width 486 height 16
click at [845, 214] on div "Min. Spend ($2000-$628.84) $1371.16" at bounding box center [937, 213] width 486 height 16
click at [846, 214] on div "Min. Spend ($2000-$628.84) $1371.16" at bounding box center [937, 213] width 486 height 16
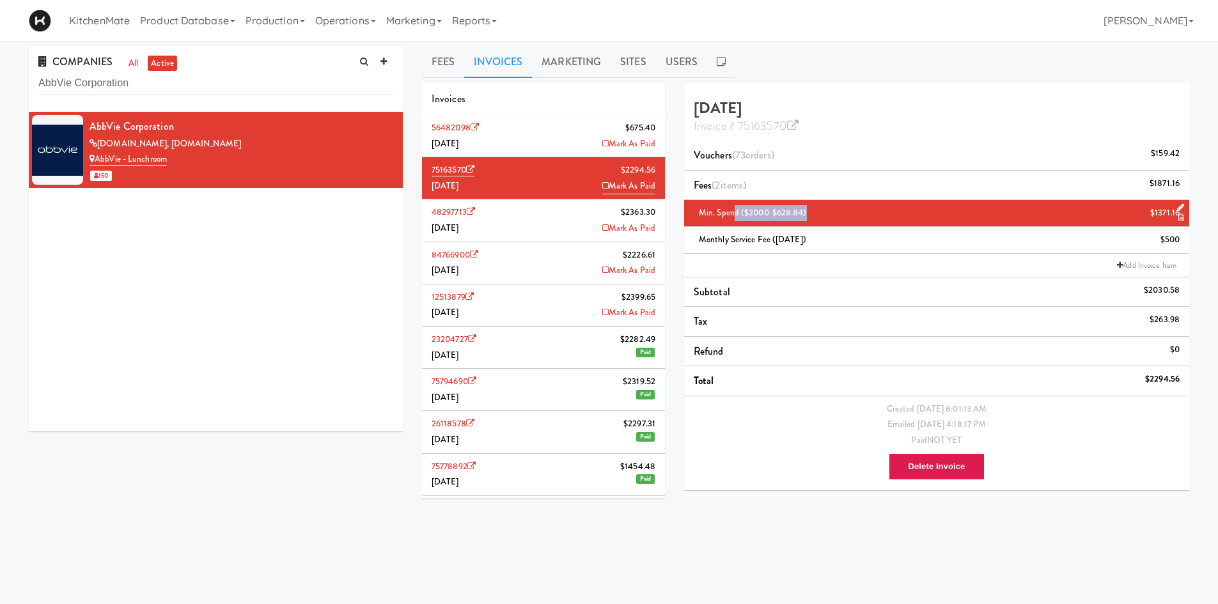
click at [734, 212] on div "Min. Spend ($2000-$628.84) $1371.16" at bounding box center [937, 213] width 486 height 16
click at [806, 212] on div "Min. Spend ($2000-$628.84) $1371.16" at bounding box center [937, 213] width 486 height 16
drag, startPoint x: 811, startPoint y: 212, endPoint x: 692, endPoint y: 207, distance: 119.0
click at [692, 207] on li "Min. Spend ($2000-$628.84) $1371.16" at bounding box center [936, 213] width 505 height 27
copy span "Min. Spend ($2000-$628.84)"
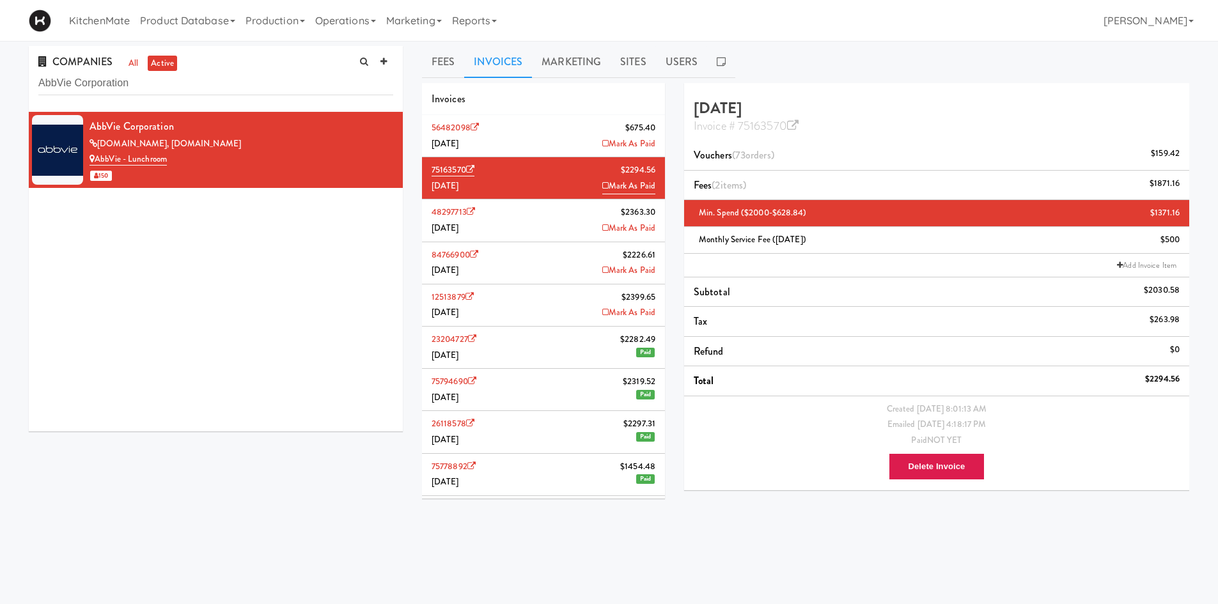
click at [552, 143] on li "56482098 $675.40 August 2025 Mark As Paid" at bounding box center [543, 136] width 243 height 42
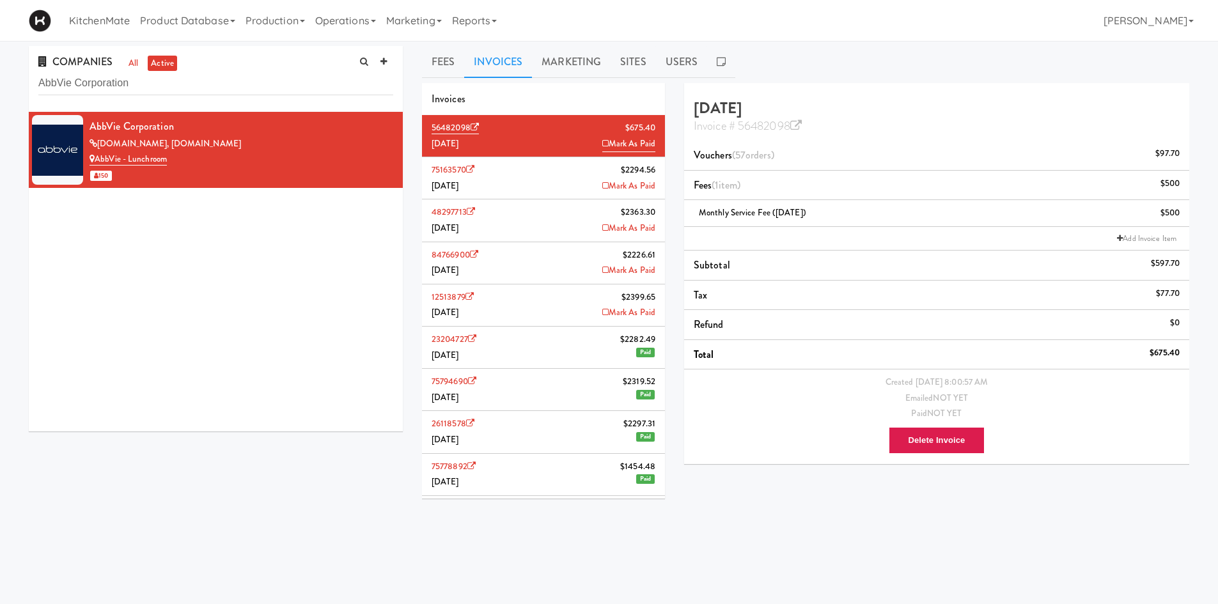
click at [556, 185] on li "75163570 $2294.56 July 2025 Mark As Paid" at bounding box center [543, 178] width 243 height 42
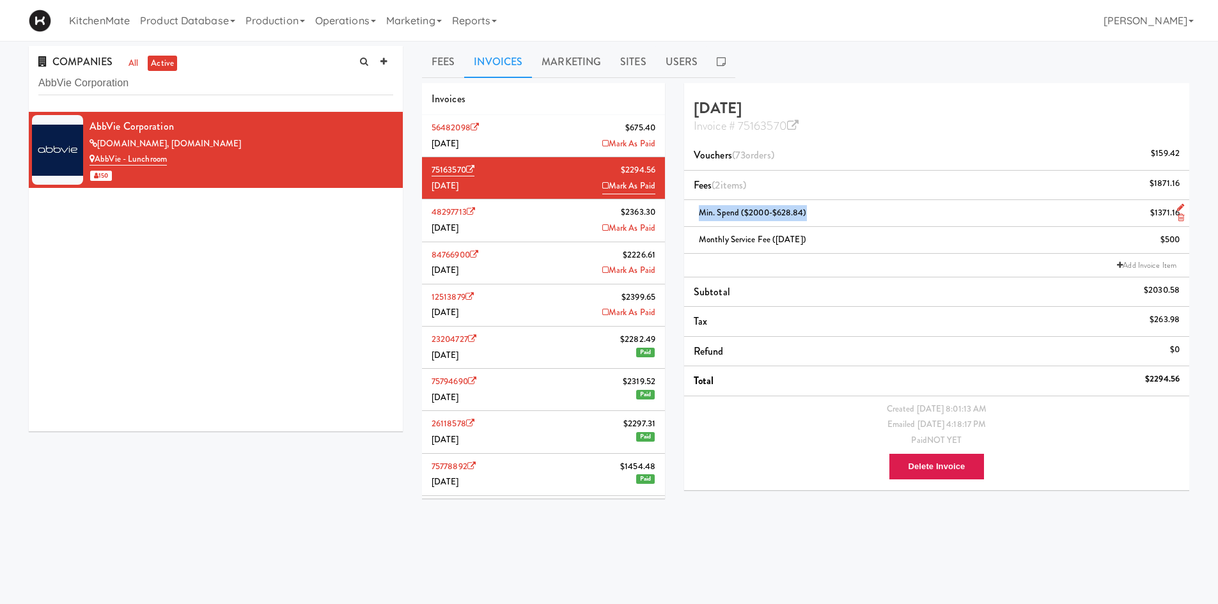
drag, startPoint x: 813, startPoint y: 214, endPoint x: 697, endPoint y: 210, distance: 115.8
click at [697, 210] on div "Min. Spend ($2000-$628.84) $1371.16" at bounding box center [937, 213] width 486 height 16
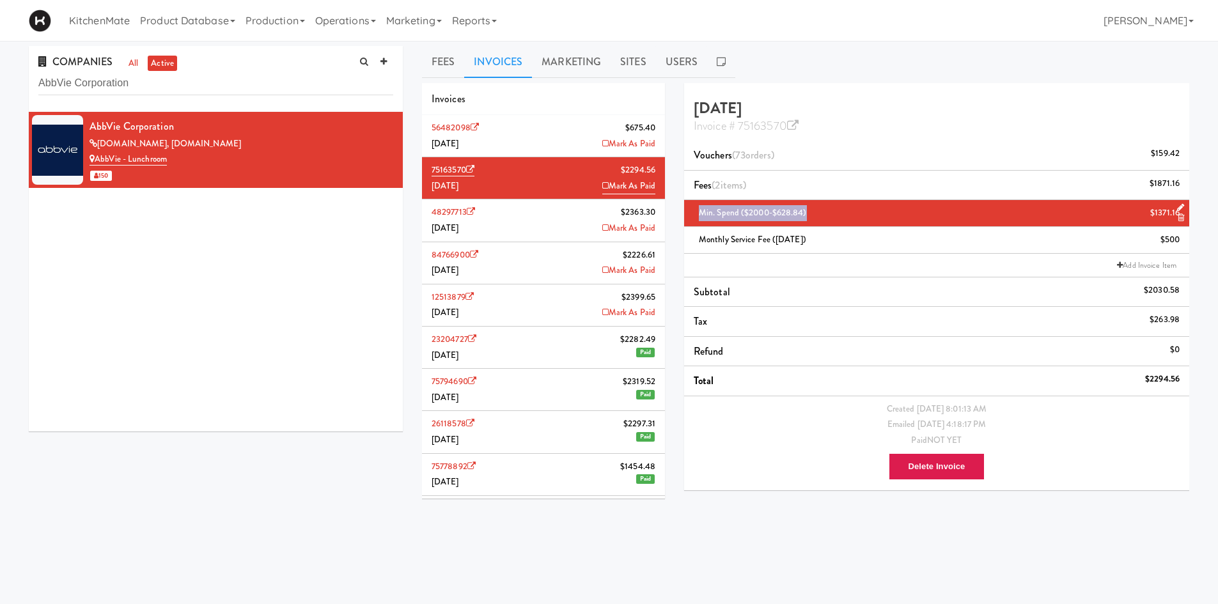
copy span "Min. Spend ($2000-$628.84)"
click at [536, 134] on li "56482098 $675.40 August 2025 Mark As Paid" at bounding box center [543, 136] width 243 height 42
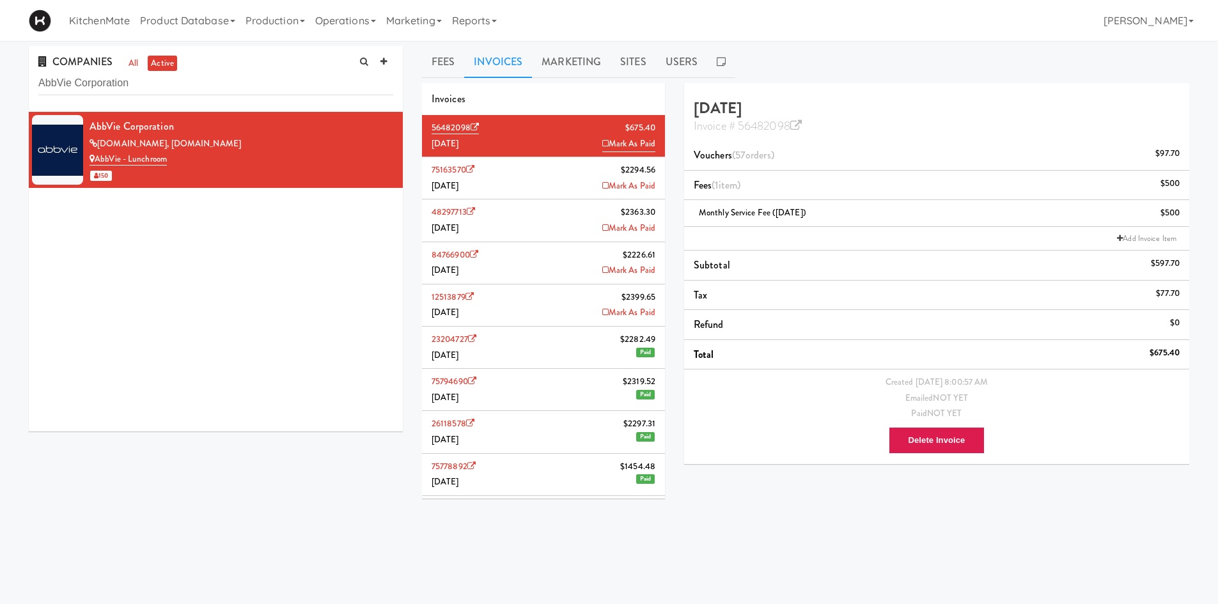
click at [793, 238] on li "Add Invoice Item" at bounding box center [936, 239] width 505 height 24
click at [1127, 239] on link "Add Invoice Item" at bounding box center [1147, 238] width 66 height 13
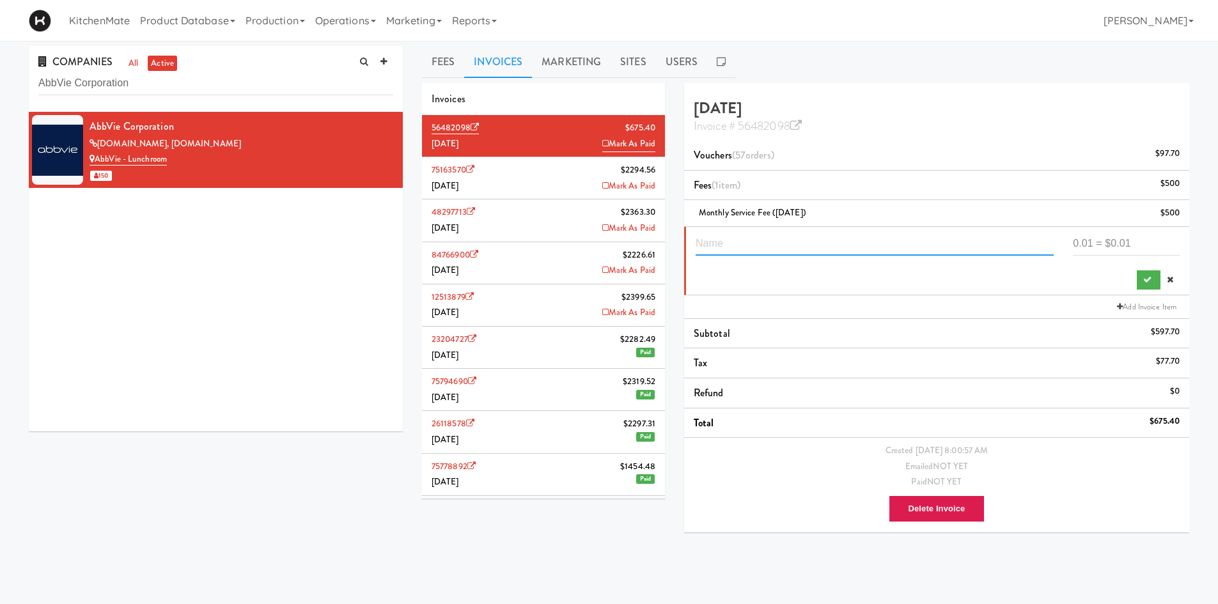
click at [811, 245] on input "text" at bounding box center [875, 244] width 358 height 24
paste input "Min. Spend ($2000-$628.84)"
drag, startPoint x: 825, startPoint y: 241, endPoint x: 795, endPoint y: 243, distance: 30.1
click at [795, 243] on input "Min. Spend ($2000-$628.84)" at bounding box center [875, 244] width 358 height 24
type input "Min. Spend ($2000-$426.58)"
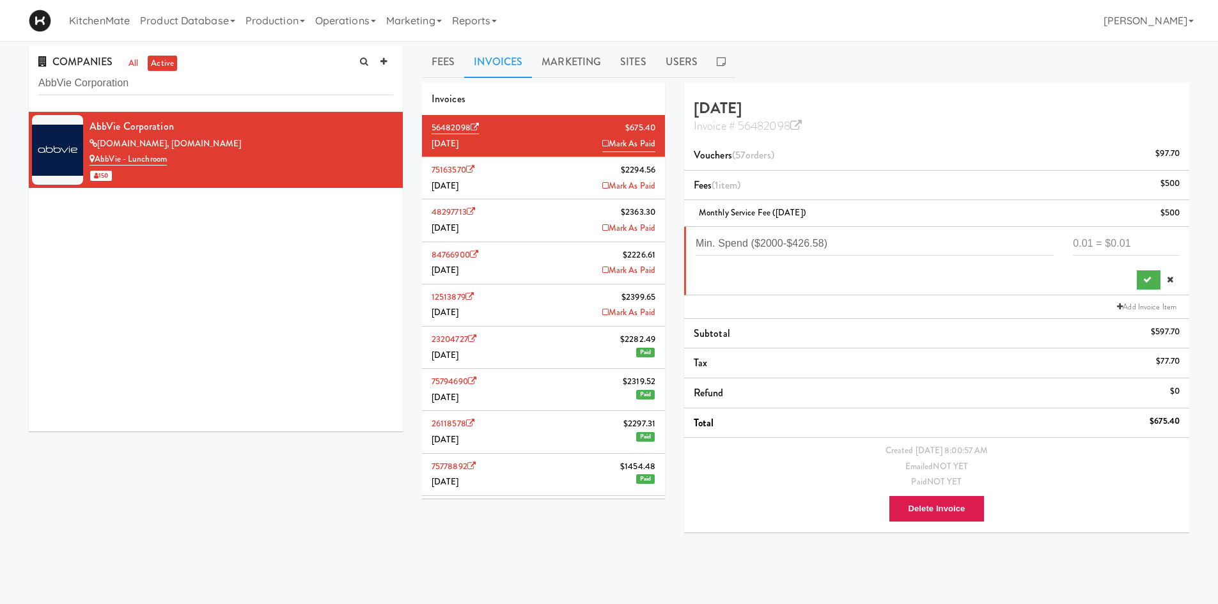
click at [860, 268] on div "Min. Spend ($2000-$426.58)" at bounding box center [938, 261] width 484 height 58
click at [1113, 242] on input "number" at bounding box center [1126, 244] width 107 height 24
type input "1573.42"
click at [1148, 291] on li "Min. Spend ($2000-$426.58) 1573.42" at bounding box center [936, 261] width 505 height 68
click at [1149, 286] on button "submit" at bounding box center [1149, 279] width 24 height 19
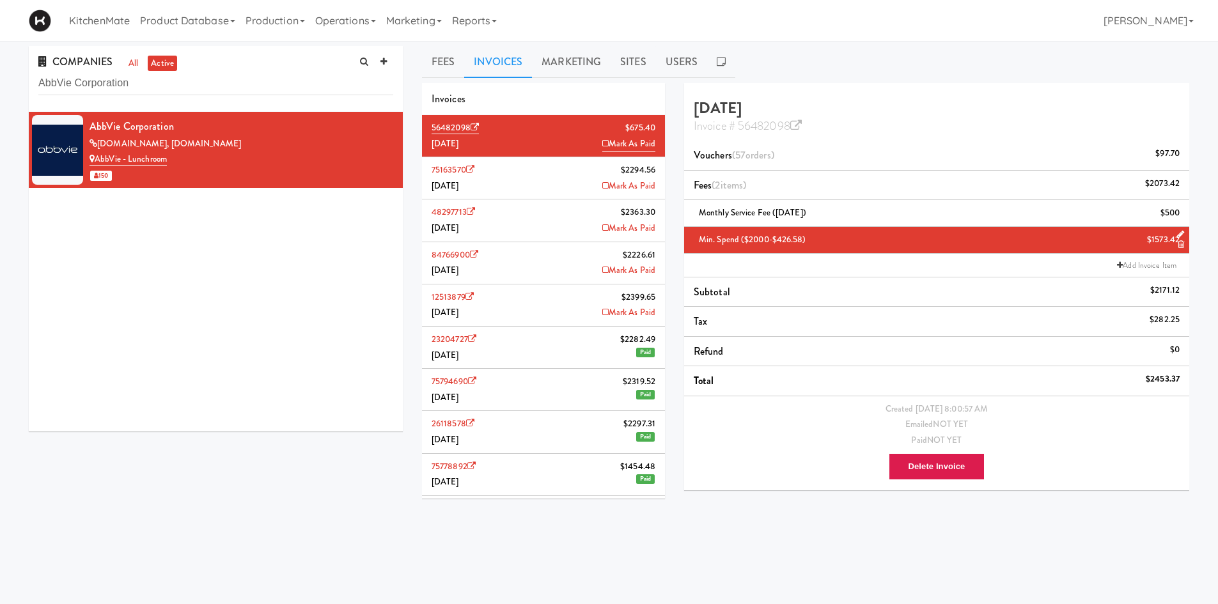
click at [577, 183] on li "75163570 $2294.56 July 2025 Mark As Paid" at bounding box center [543, 178] width 243 height 42
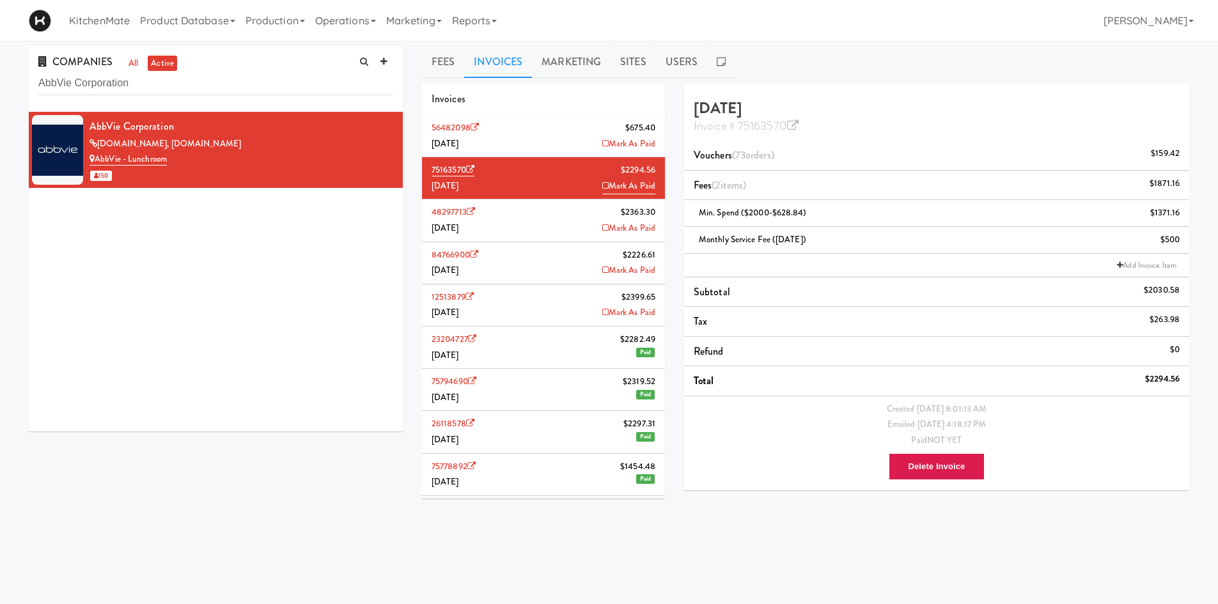
click at [576, 128] on li "56482098 $675.40 August 2025 Mark As Paid" at bounding box center [543, 136] width 243 height 42
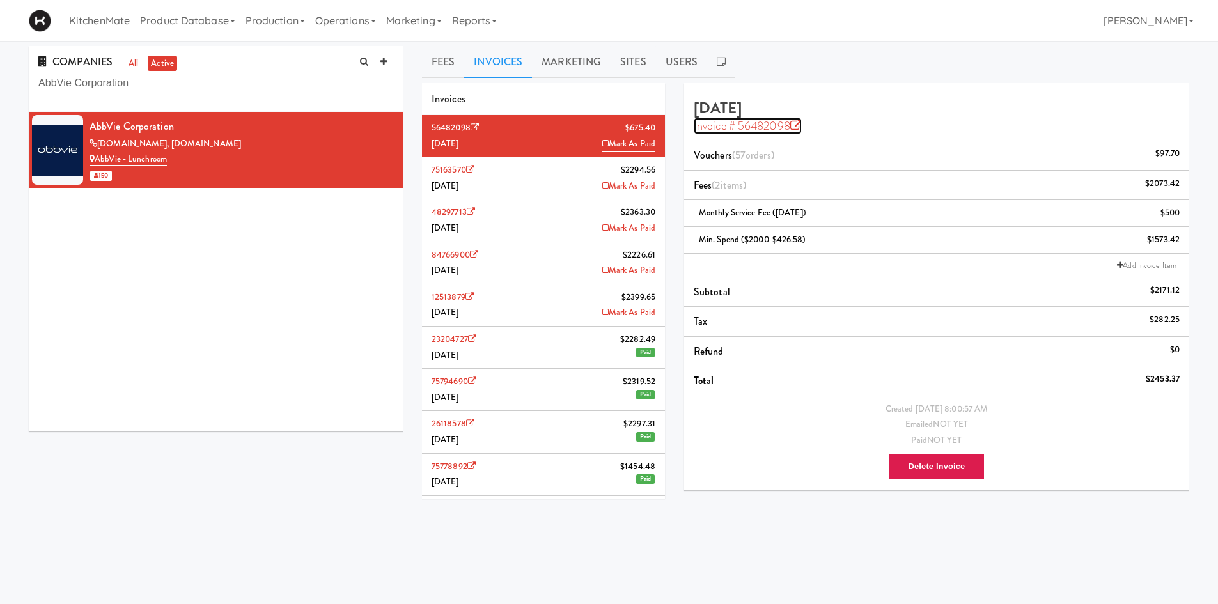
click at [798, 126] on icon at bounding box center [796, 126] width 12 height 12
click at [284, 83] on input "AbbVie Corporation" at bounding box center [215, 84] width 355 height 24
paste input "eroCentre"
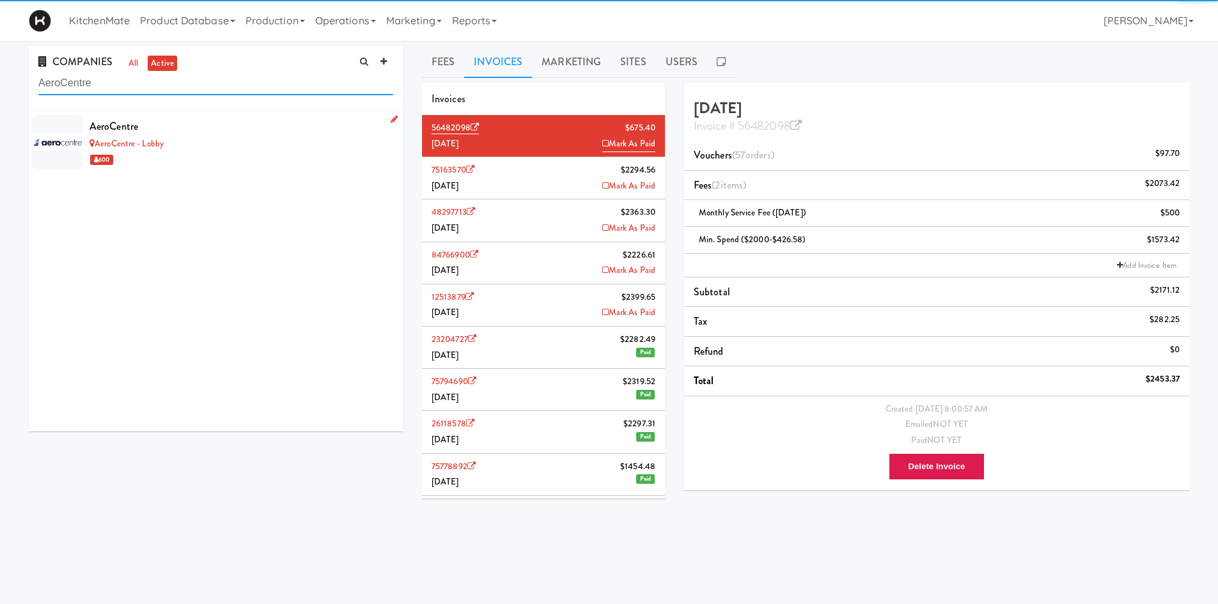
type input "AeroCentre"
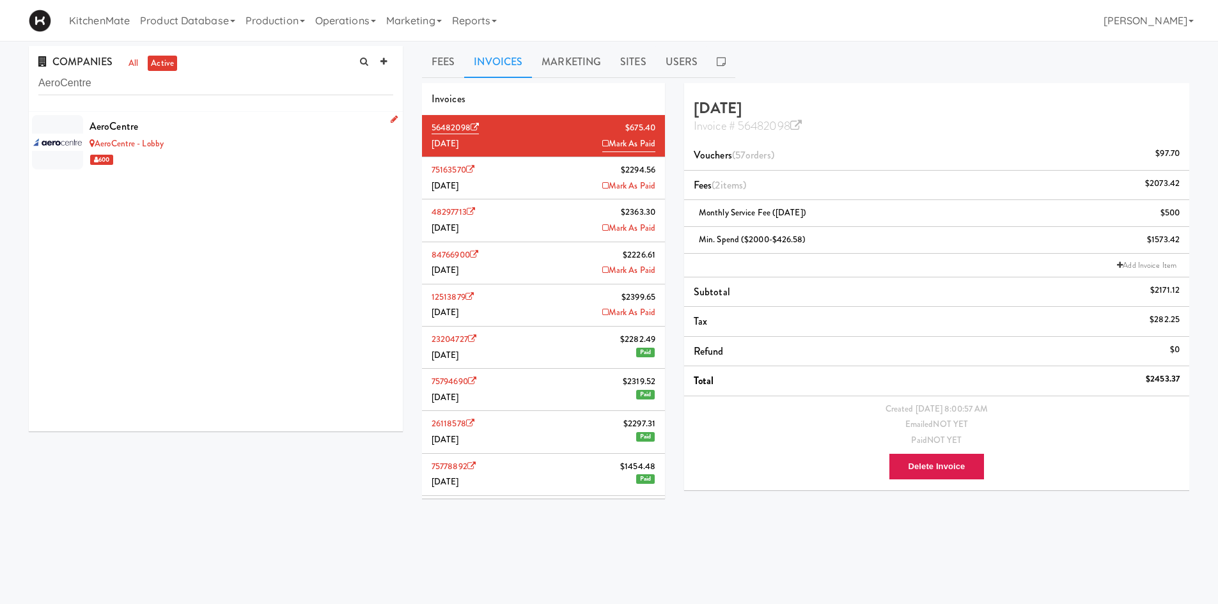
click at [217, 137] on div "AeroCentre - Lobby" at bounding box center [241, 144] width 304 height 16
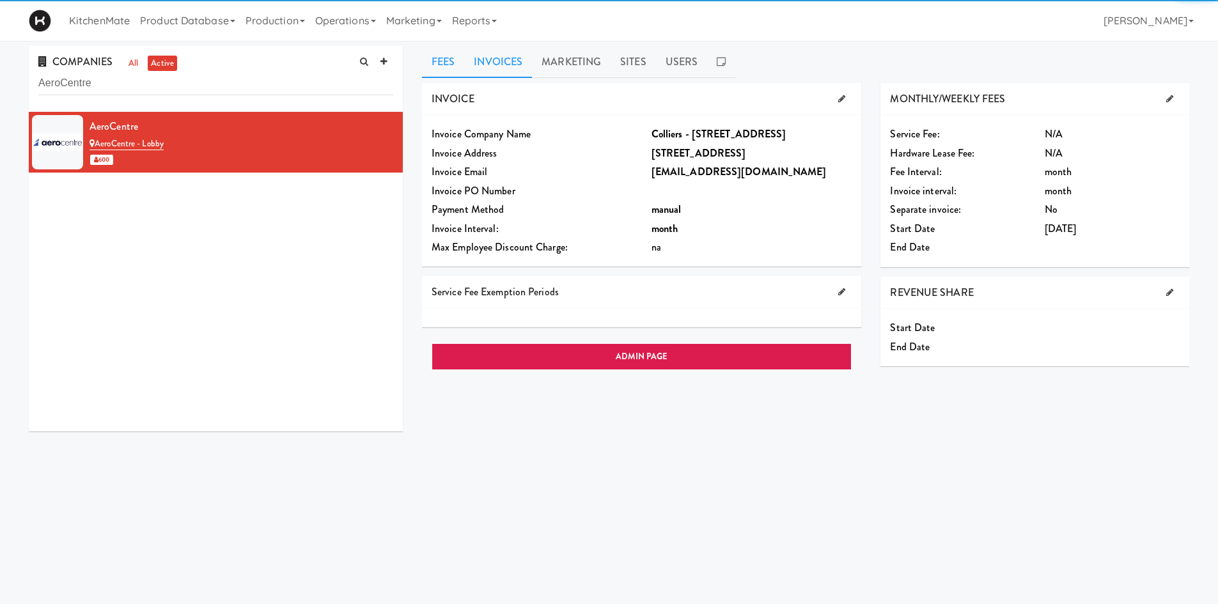
click at [499, 56] on link "Invoices" at bounding box center [498, 62] width 68 height 32
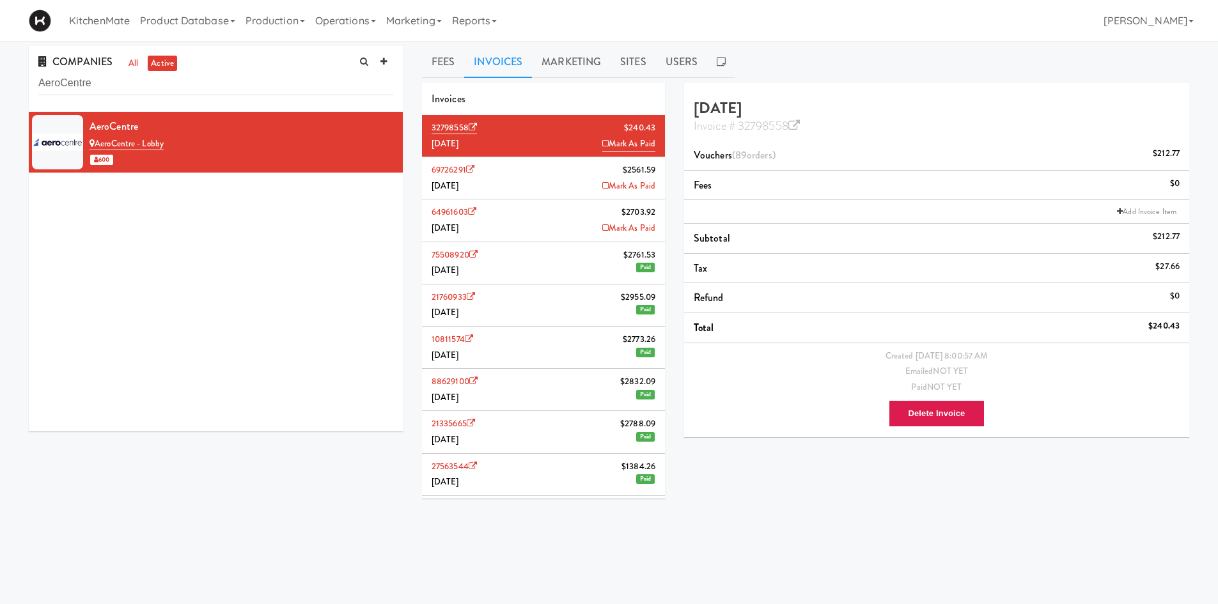
click at [522, 190] on li "69726291 $2561.59 July 2025 Mark As Paid" at bounding box center [543, 178] width 243 height 42
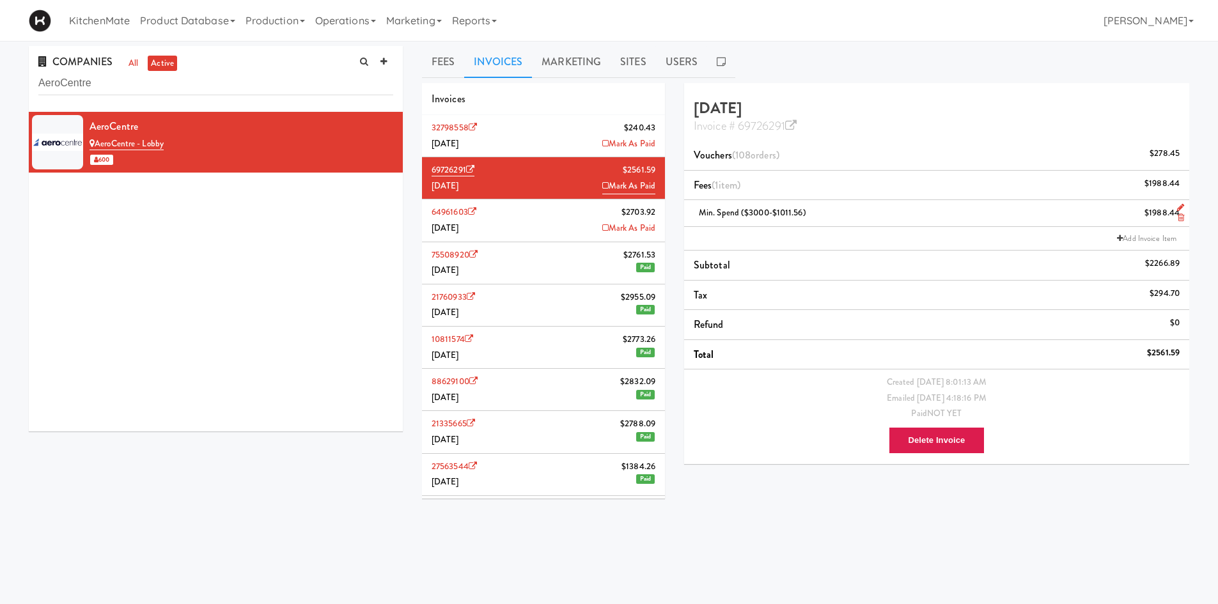
click at [816, 214] on div "Min. Spend ($3000-$1011.56) $1988.44" at bounding box center [937, 213] width 486 height 16
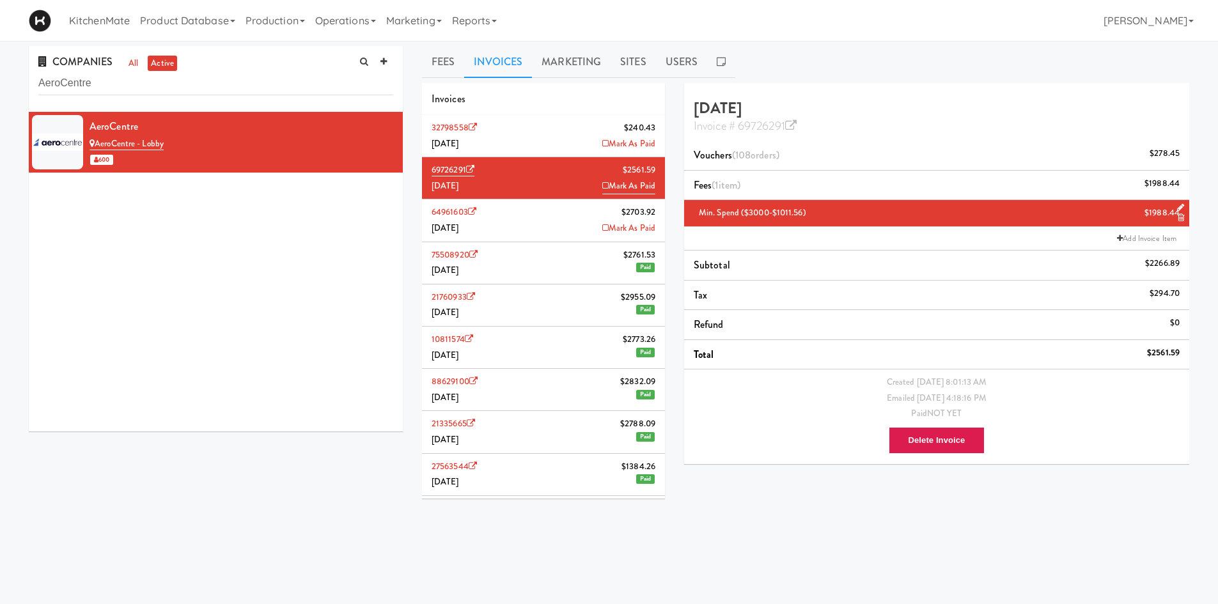
click at [816, 212] on div "Min. Spend ($3000-$1011.56) $1988.44" at bounding box center [937, 213] width 486 height 16
click at [812, 211] on div "Min. Spend ($3000-$1011.56) $1988.44" at bounding box center [937, 213] width 486 height 16
drag, startPoint x: 811, startPoint y: 212, endPoint x: 685, endPoint y: 216, distance: 125.4
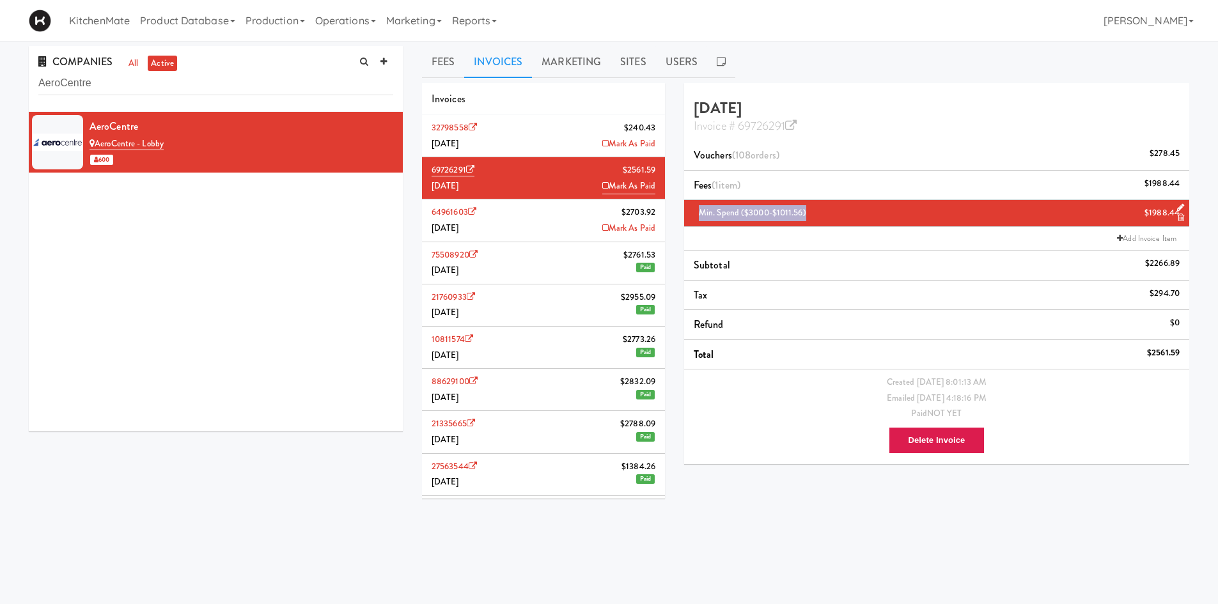
click at [685, 216] on li "Min. Spend ($3000-$1011.56) $1988.44" at bounding box center [936, 213] width 505 height 27
copy span "Min. Spend ($3000-$1011.56)"
click at [812, 207] on div "Min. Spend ($3000-$1011.56) $1988.44" at bounding box center [937, 213] width 486 height 16
drag, startPoint x: 810, startPoint y: 212, endPoint x: 688, endPoint y: 214, distance: 121.5
click at [688, 214] on li "Min. Spend ($3000-$1011.56) $1988.44" at bounding box center [936, 213] width 505 height 27
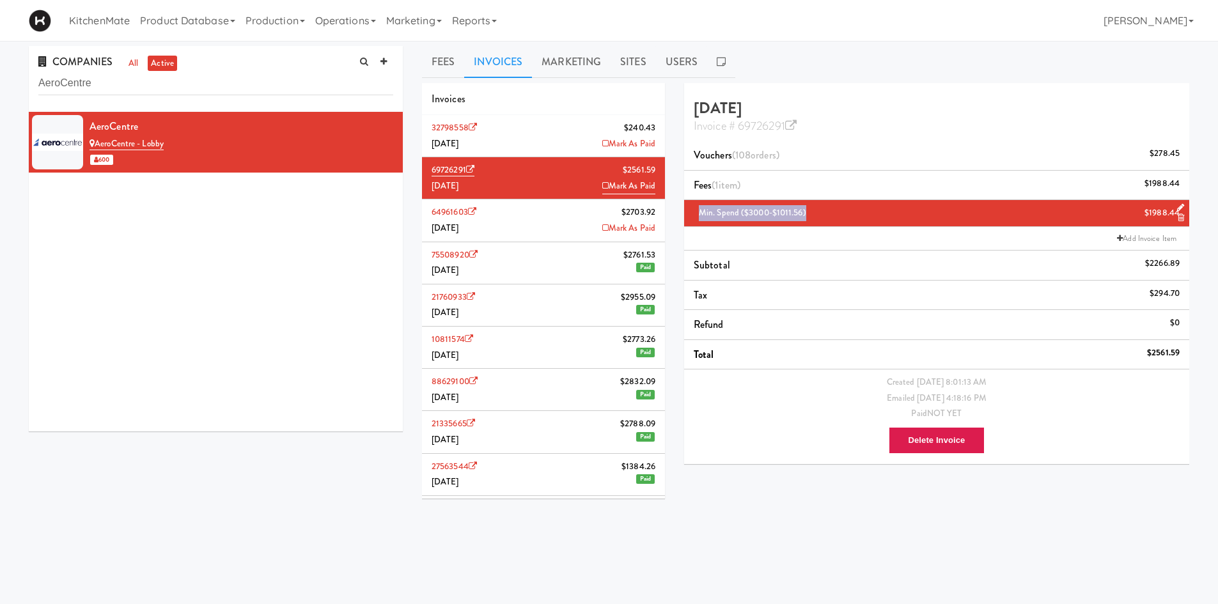
copy span "Min. Spend ($3000-$1011.56)"
click at [529, 121] on li "32798558 $240.43 August 2025 Mark As Paid" at bounding box center [543, 136] width 243 height 42
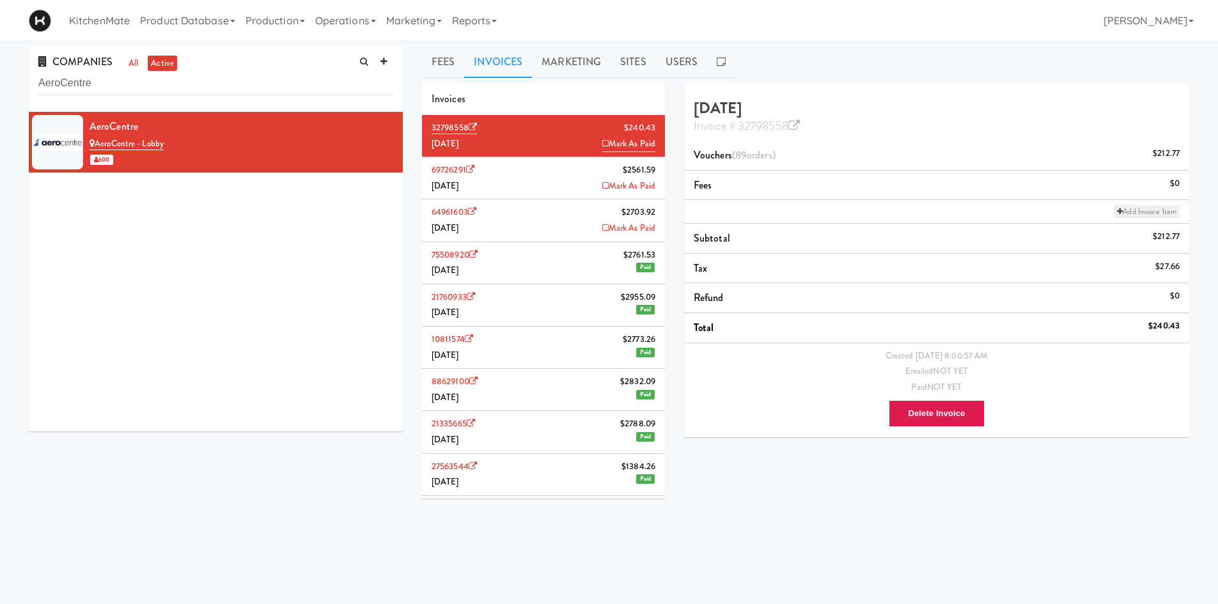
click at [1140, 207] on link "Add Invoice Item" at bounding box center [1147, 211] width 66 height 13
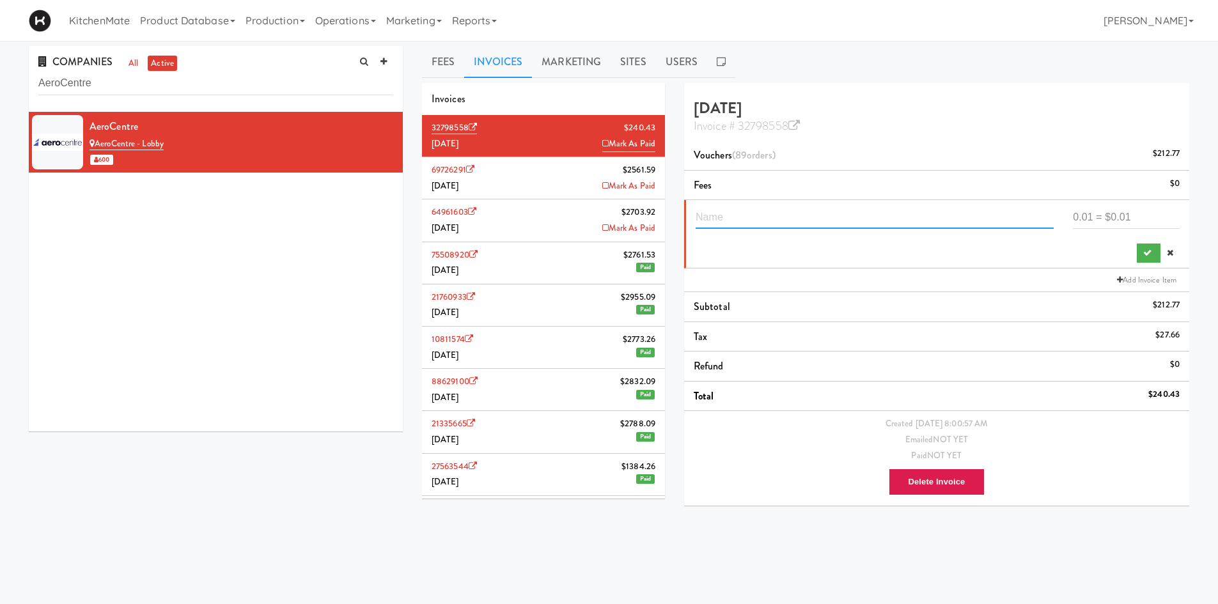
click at [843, 219] on input "text" at bounding box center [875, 217] width 358 height 24
paste input "Min. Spend ($3000-$1011.56)"
click at [800, 216] on input "Min. Spend ($3000-$1011.56)" at bounding box center [875, 217] width 358 height 24
type input "Min. Spend ($3000-$755.88)"
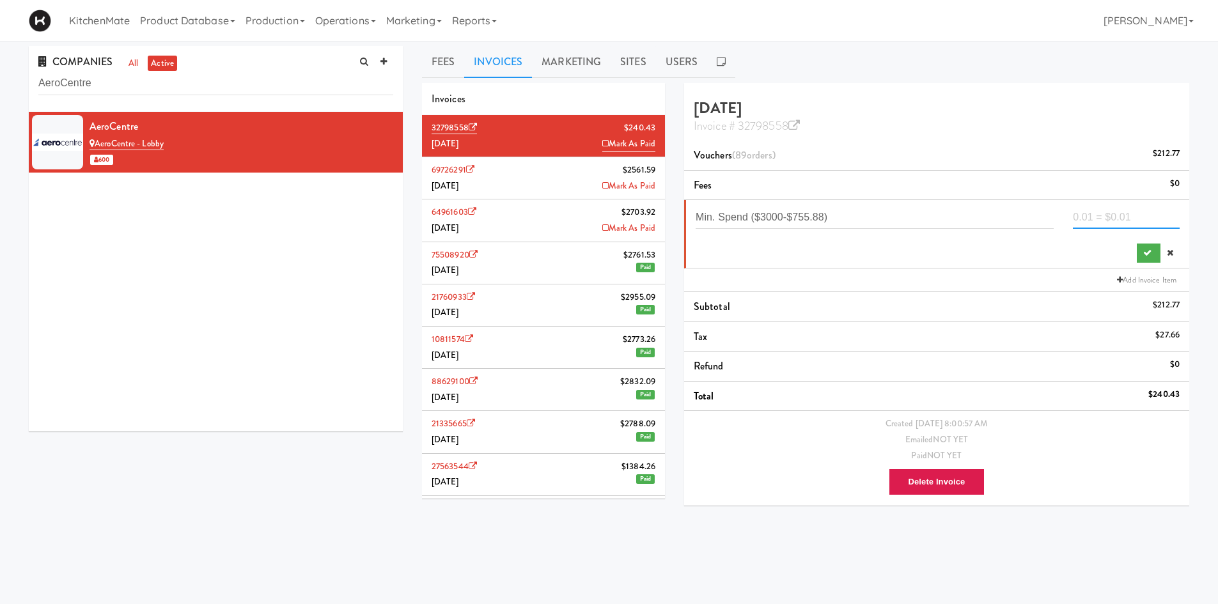
click at [1112, 217] on input "number" at bounding box center [1126, 217] width 107 height 24
type input "2244.12"
click at [1147, 253] on icon "submit" at bounding box center [1147, 253] width 8 height 8
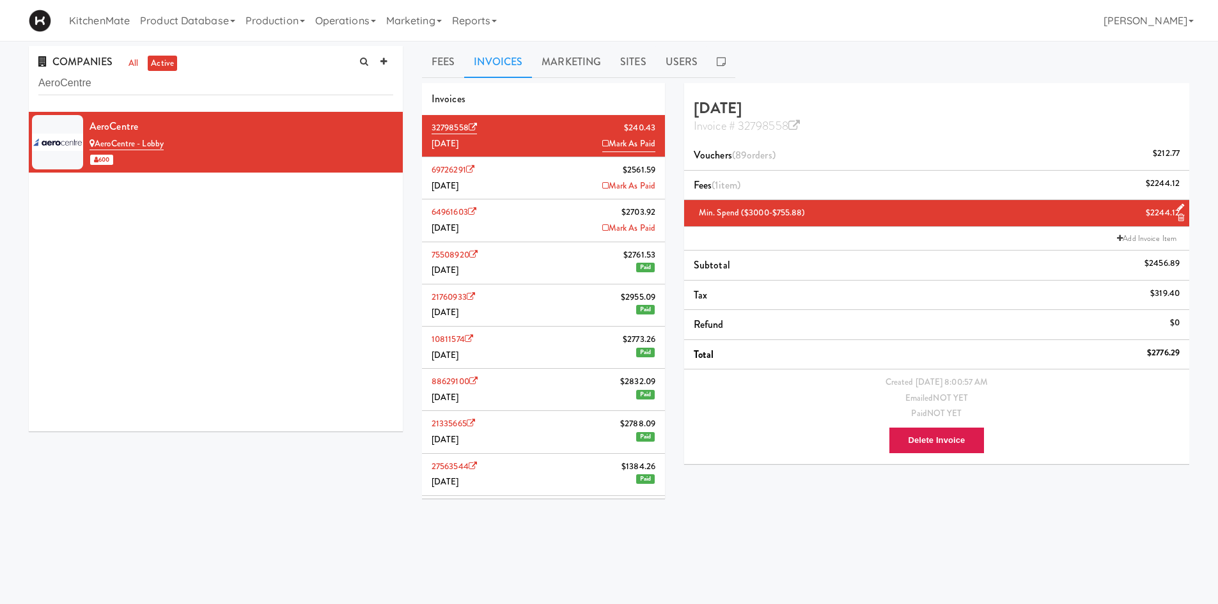
click at [536, 176] on li "69726291 $2561.59 July 2025 Mark As Paid" at bounding box center [543, 178] width 243 height 42
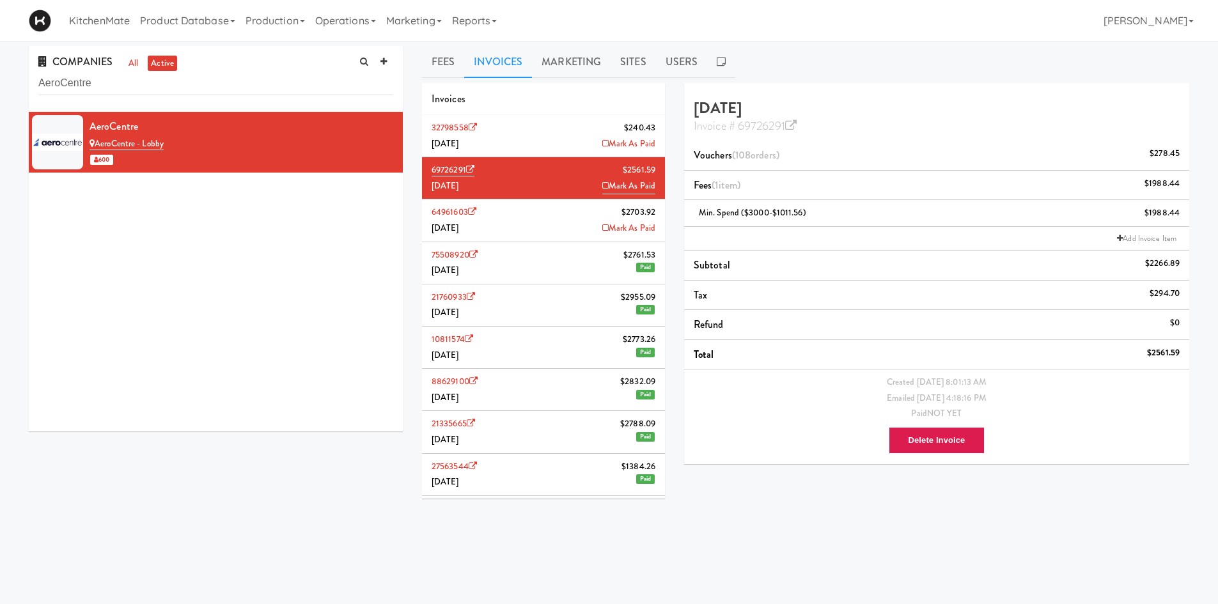
click at [543, 141] on li "32798558 $240.43 August 2025 Mark As Paid" at bounding box center [543, 136] width 243 height 42
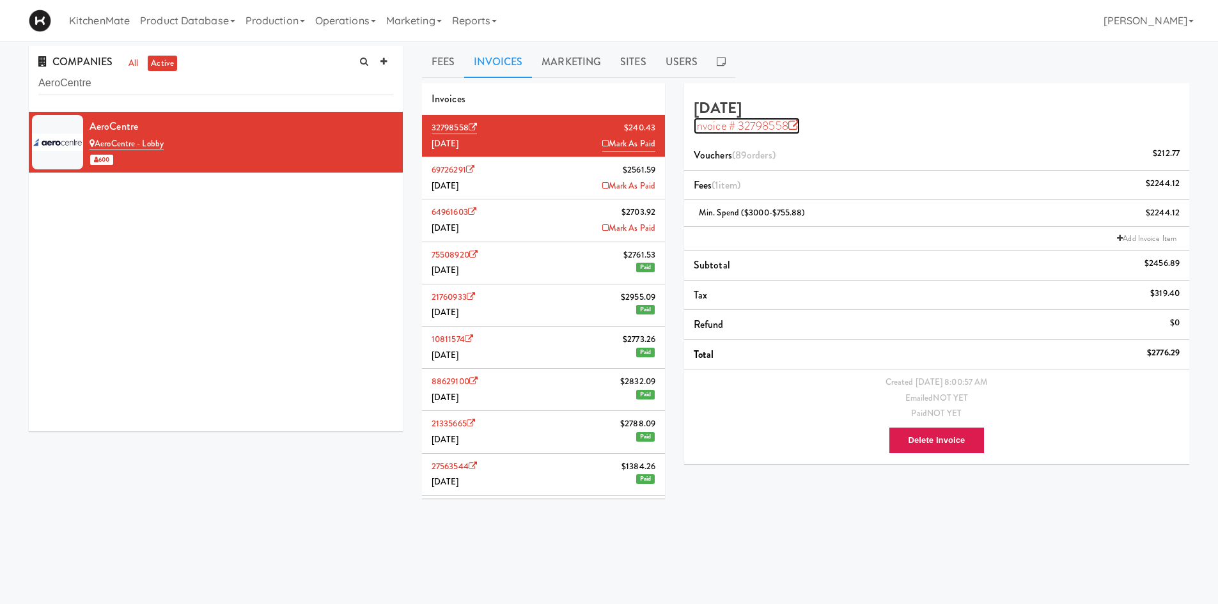
click at [798, 131] on icon at bounding box center [794, 126] width 12 height 12
click at [196, 85] on input "AeroCentre" at bounding box center [215, 84] width 355 height 24
paste input "lectra Utilities (Brampton)"
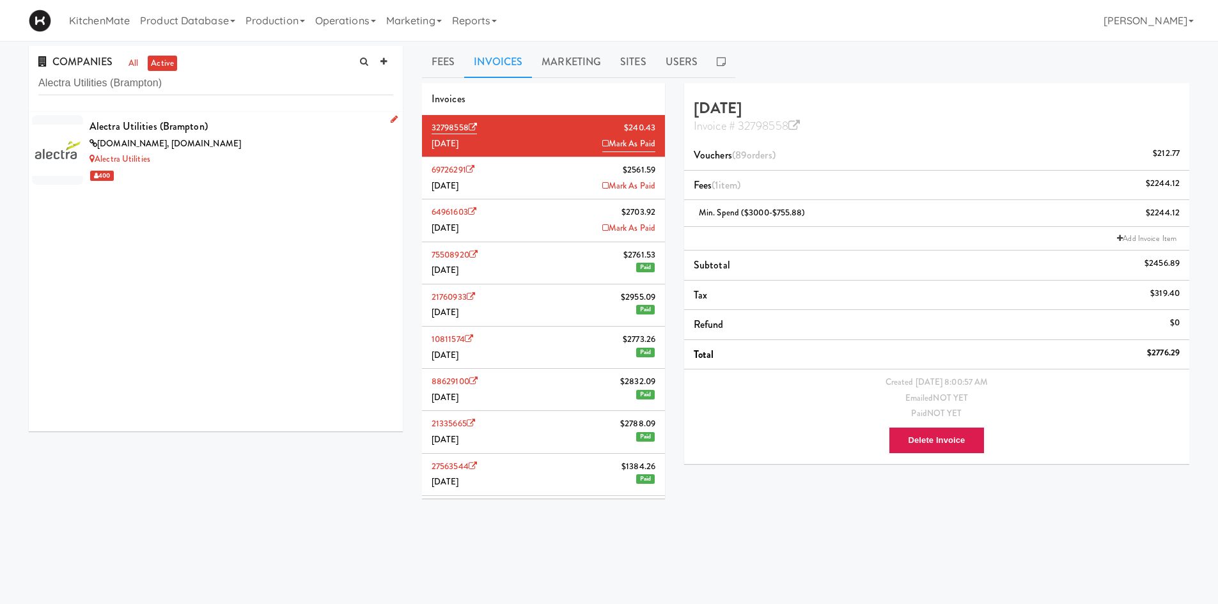
click at [222, 151] on div "alectrautilities.com, alectra.com" at bounding box center [241, 144] width 304 height 16
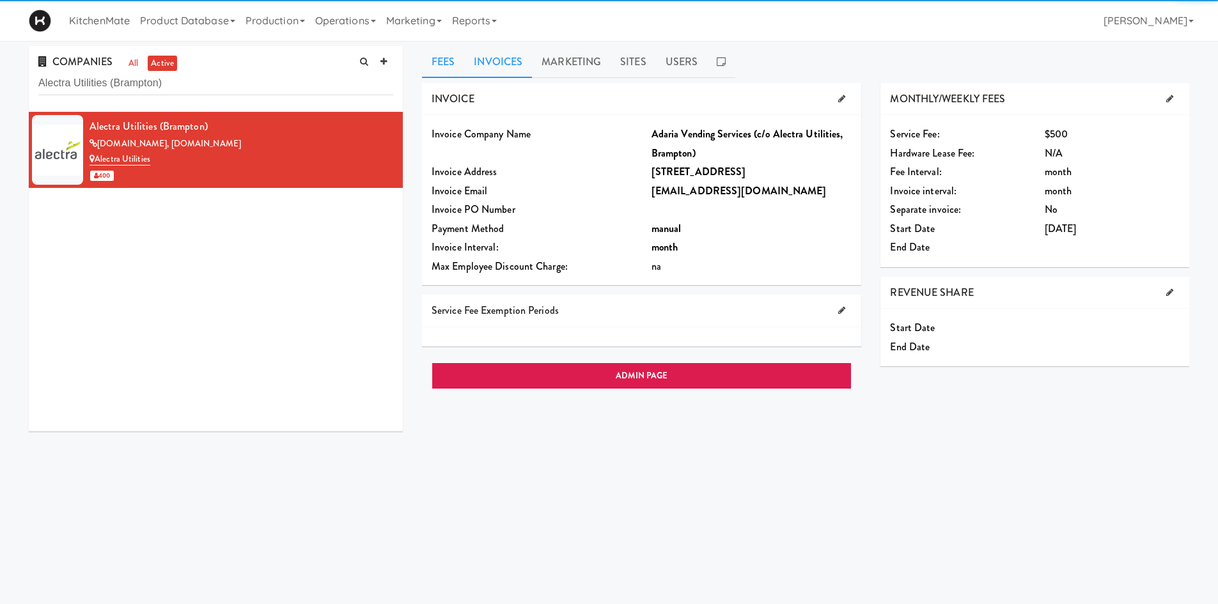
drag, startPoint x: 484, startPoint y: 60, endPoint x: 495, endPoint y: 58, distance: 11.0
click at [486, 60] on link "Invoices" at bounding box center [498, 62] width 68 height 32
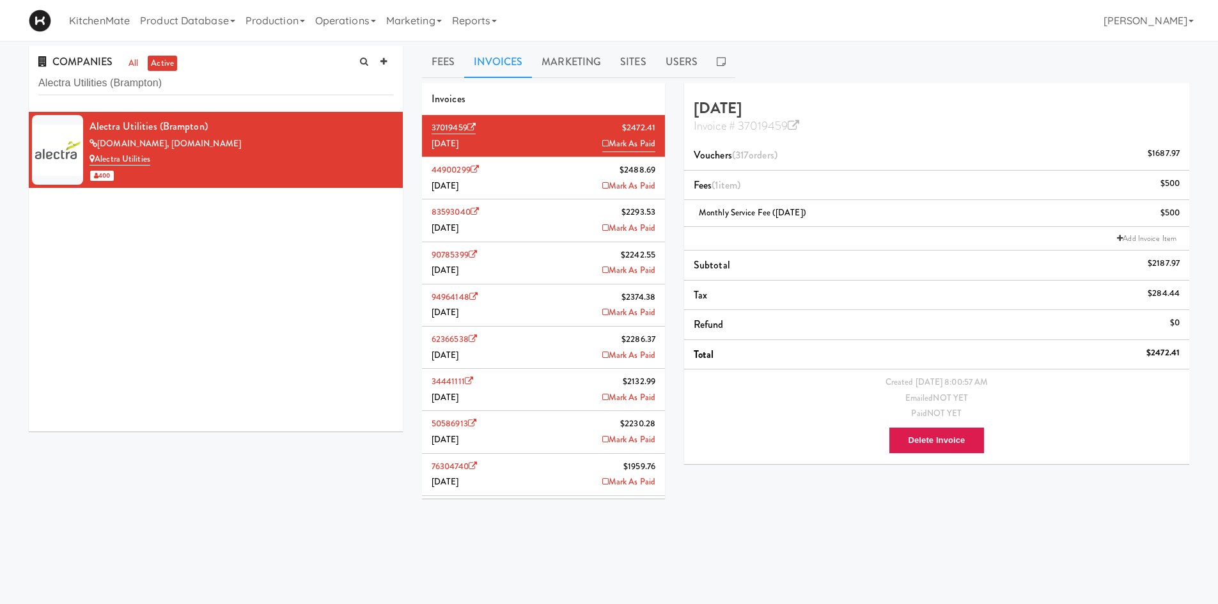
click at [526, 186] on li "44900299 $2488.69 July 2025 Mark As Paid" at bounding box center [543, 178] width 243 height 42
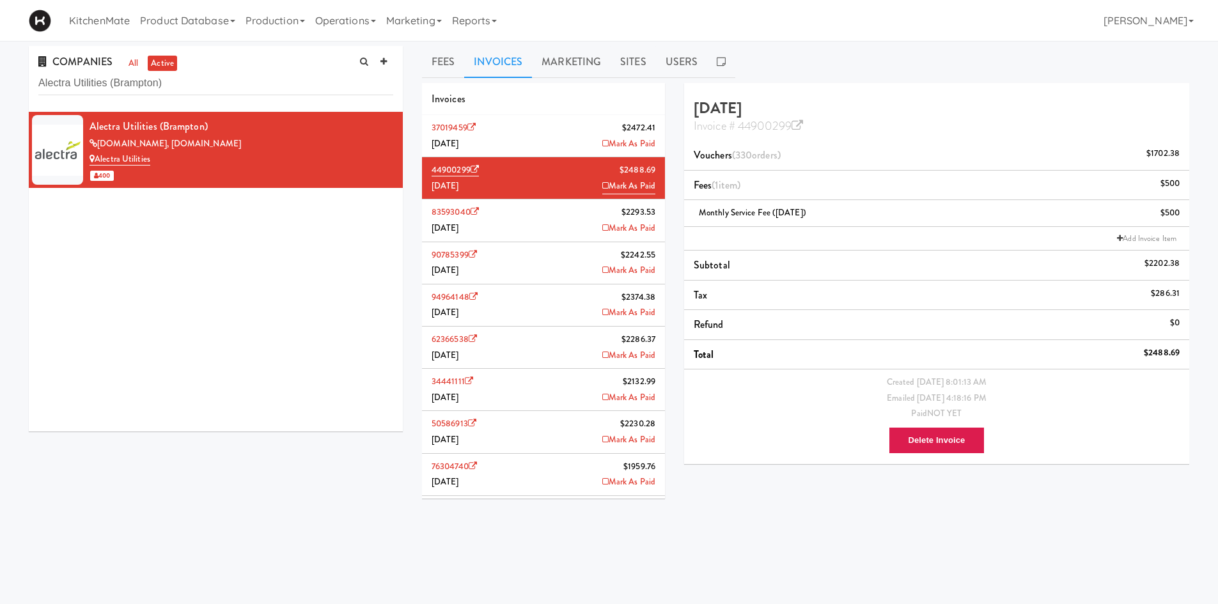
click at [538, 137] on li "37019459 $2472.41 August 2025 Mark As Paid" at bounding box center [543, 136] width 243 height 42
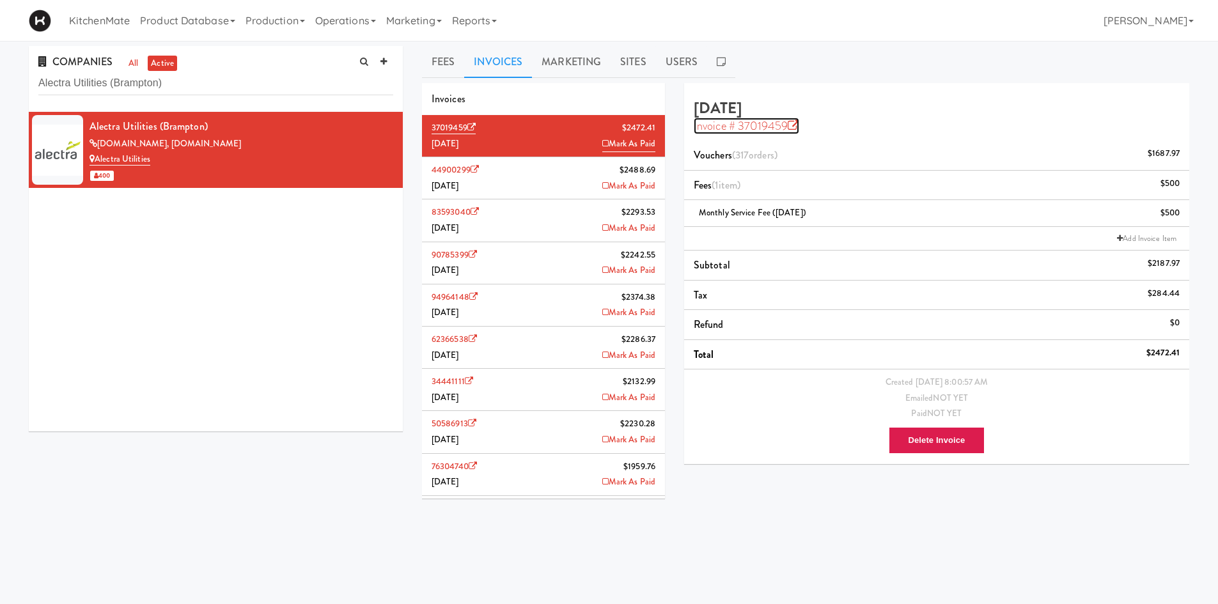
click at [789, 127] on icon at bounding box center [794, 126] width 12 height 12
click at [258, 85] on input "Alectra Utilities (Brampton)" at bounding box center [215, 84] width 355 height 24
drag, startPoint x: 258, startPoint y: 85, endPoint x: 267, endPoint y: 86, distance: 9.0
click at [266, 86] on input "Alectra Utilities (Brampton)" at bounding box center [215, 84] width 355 height 24
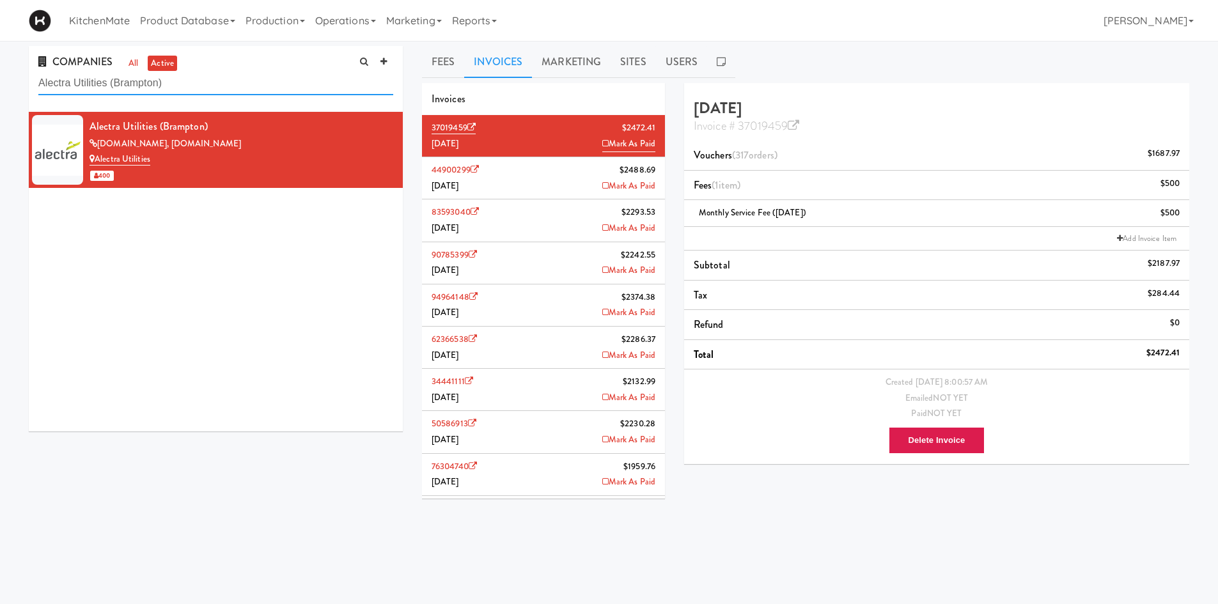
paste input "Baylis Medical Technologies"
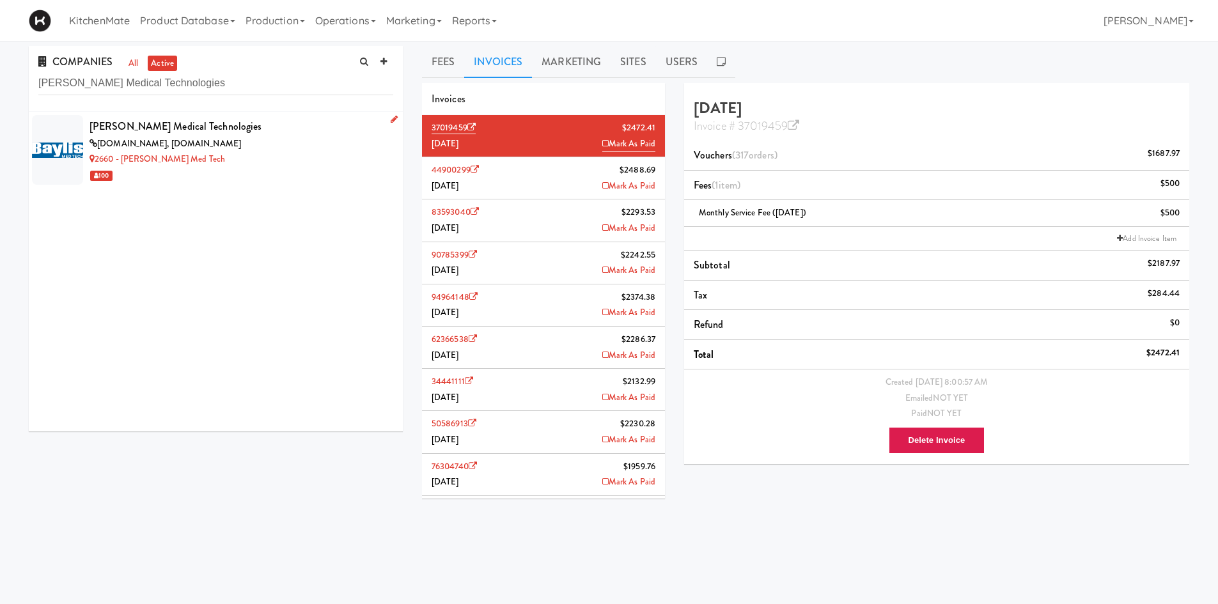
click at [242, 131] on div "Baylis Medical Technologies" at bounding box center [241, 126] width 304 height 19
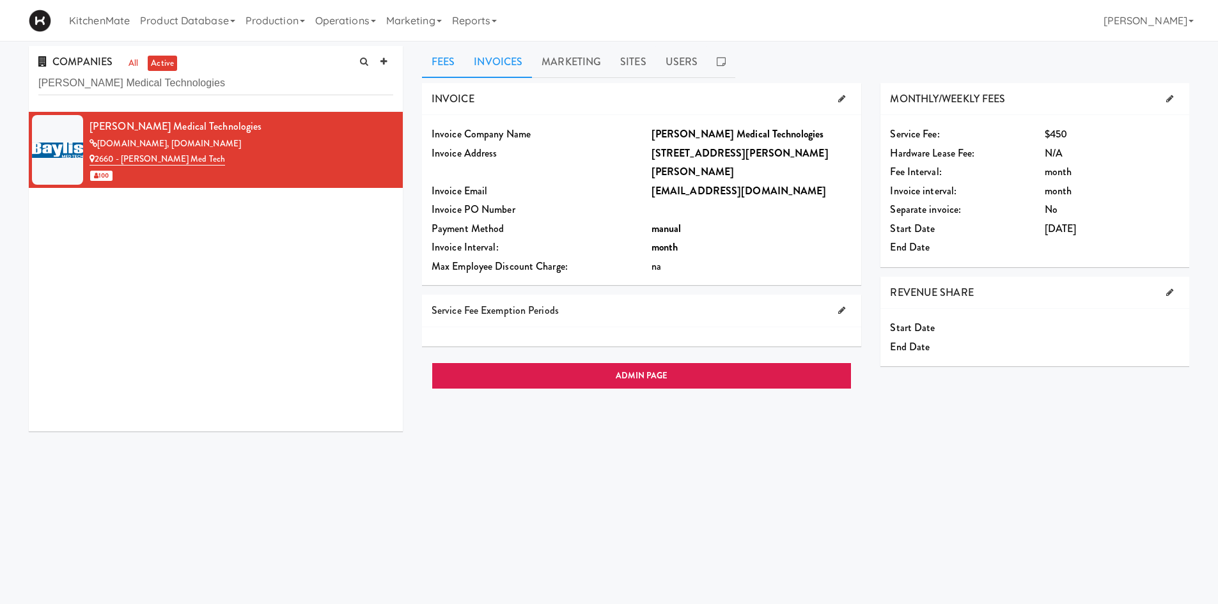
click at [513, 64] on link "Invoices" at bounding box center [498, 62] width 68 height 32
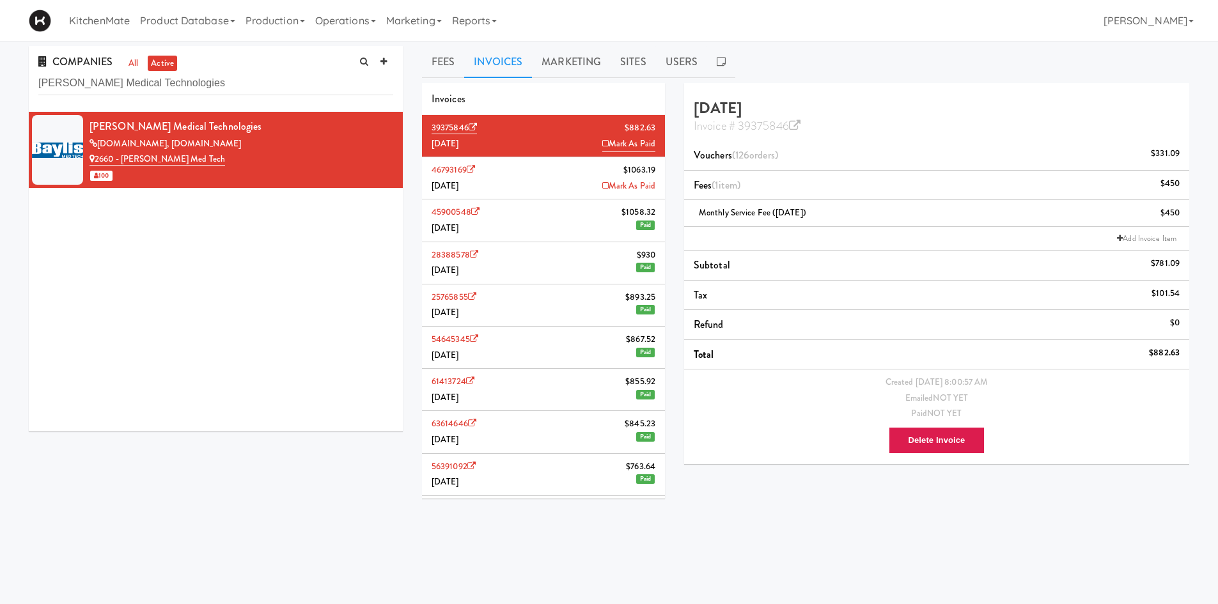
click at [497, 178] on li "46793169 $1063.19 July 2025 Mark As Paid" at bounding box center [543, 178] width 243 height 42
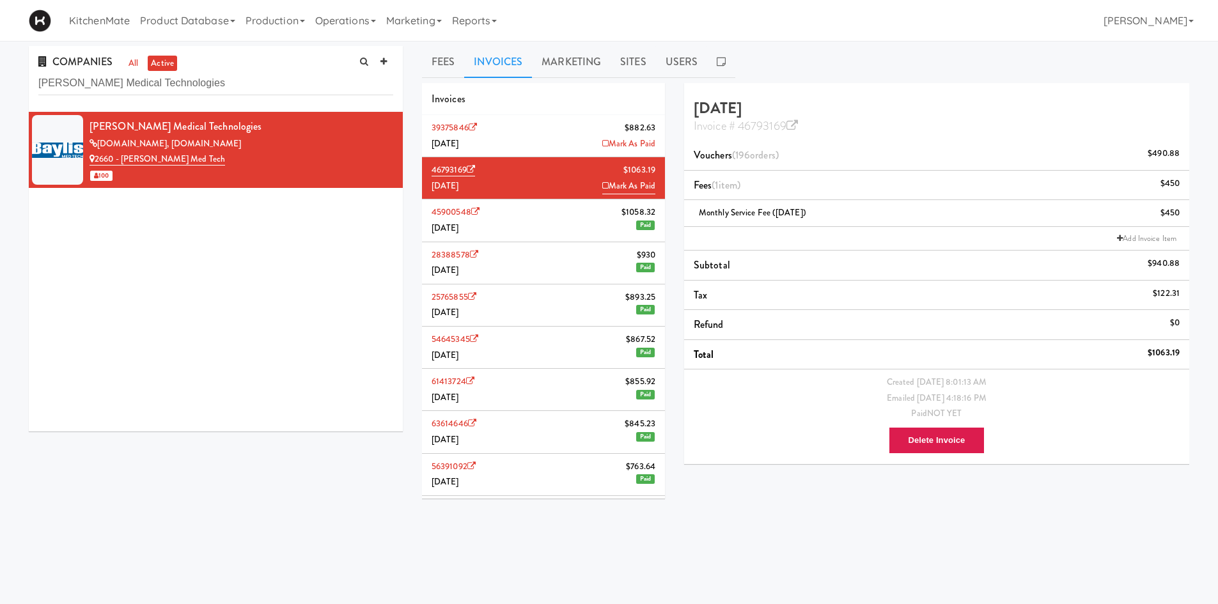
click at [517, 131] on li "39375846 $882.63 August 2025 Mark As Paid" at bounding box center [543, 136] width 243 height 42
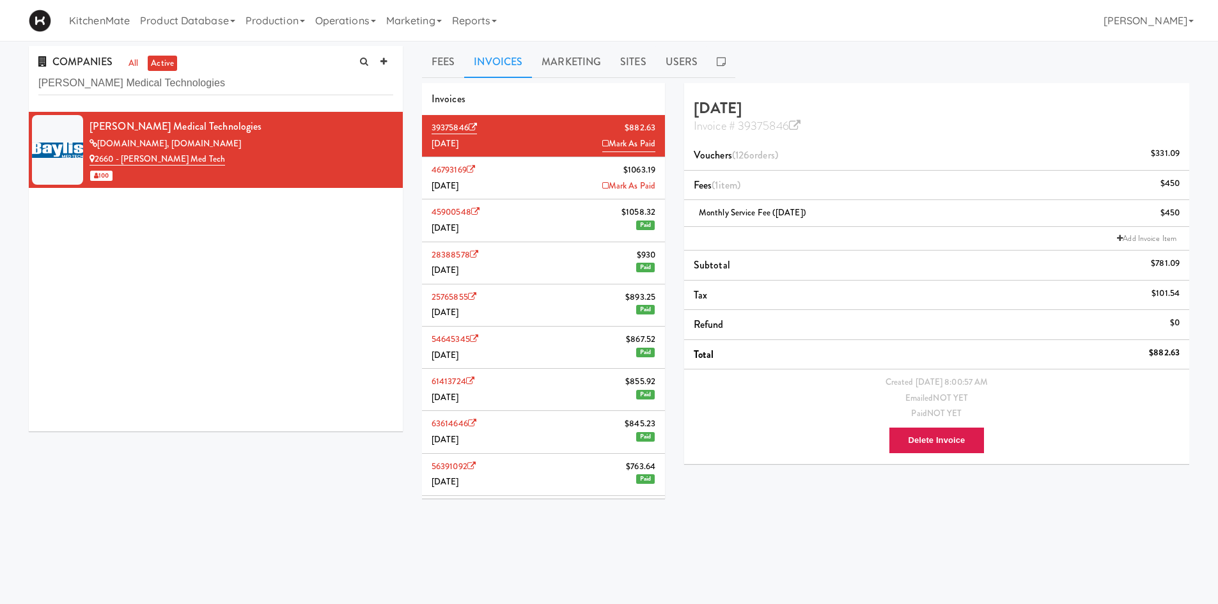
click at [519, 157] on li "39375846 $882.63 August 2025 Mark As Paid" at bounding box center [543, 136] width 243 height 42
click at [519, 161] on li "46793169 $1063.19 July 2025 Mark As Paid" at bounding box center [543, 178] width 243 height 42
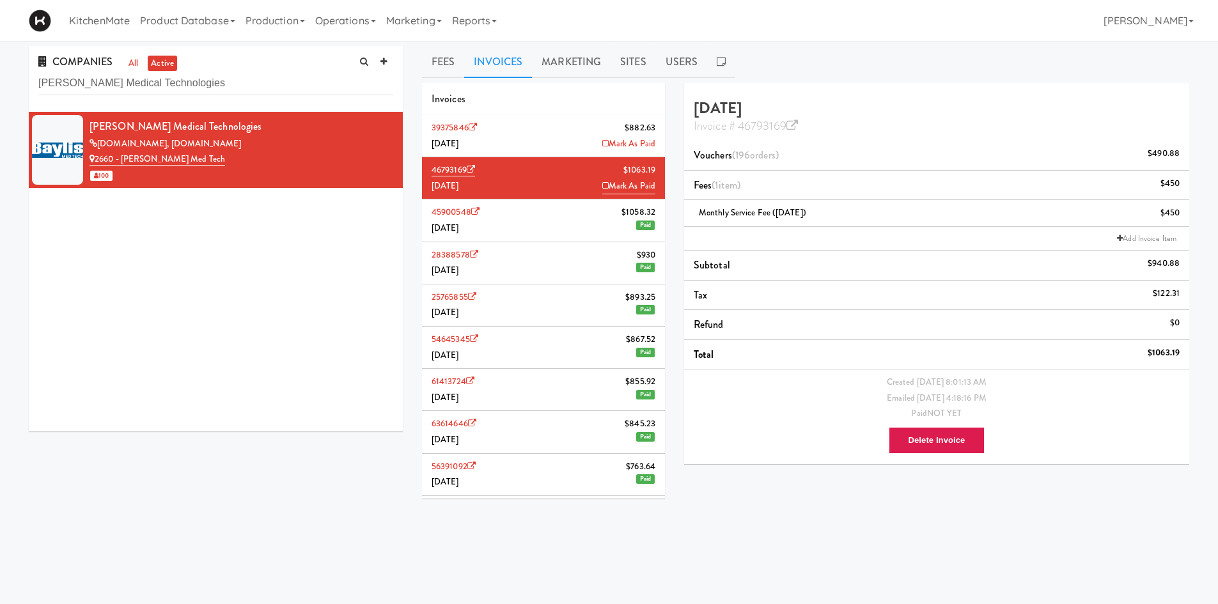
click at [517, 131] on li "39375846 $882.63 August 2025 Mark As Paid" at bounding box center [543, 136] width 243 height 42
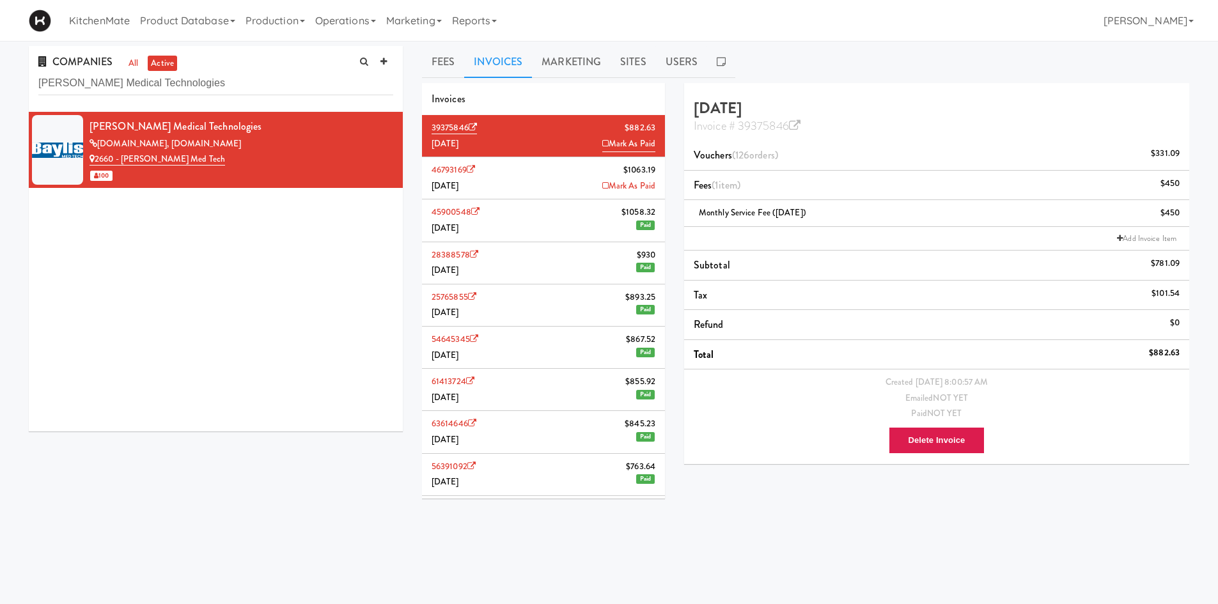
click at [574, 231] on li "45900548 $1058.32 June 2025 Paid" at bounding box center [543, 220] width 243 height 42
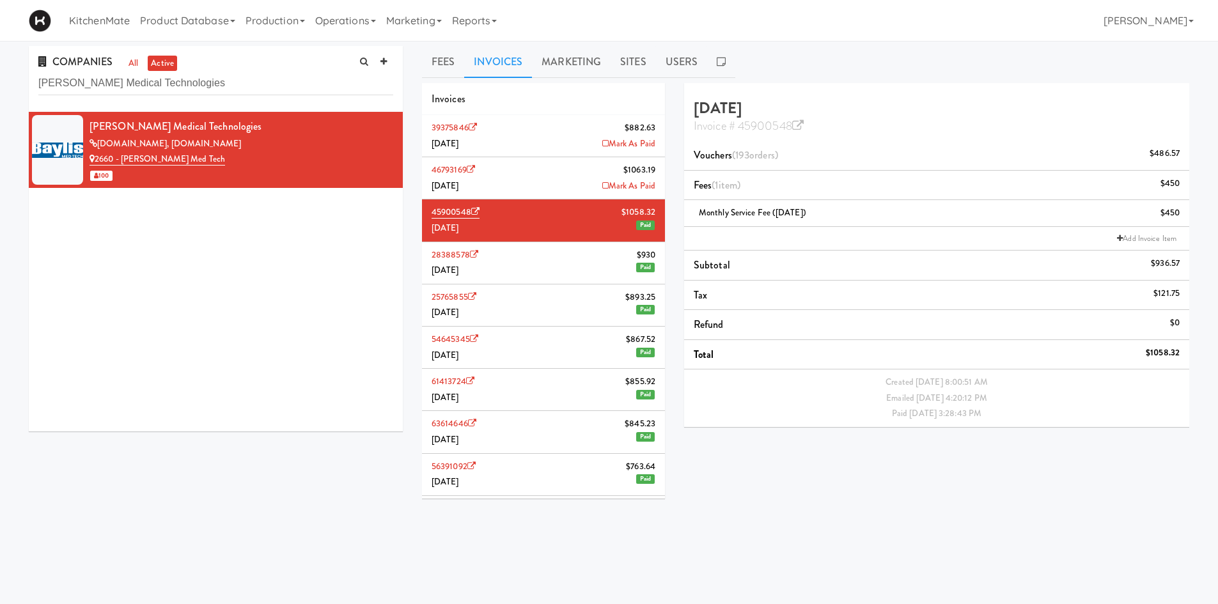
click at [556, 271] on li "28388578 $930 May 2025 Paid" at bounding box center [543, 263] width 243 height 42
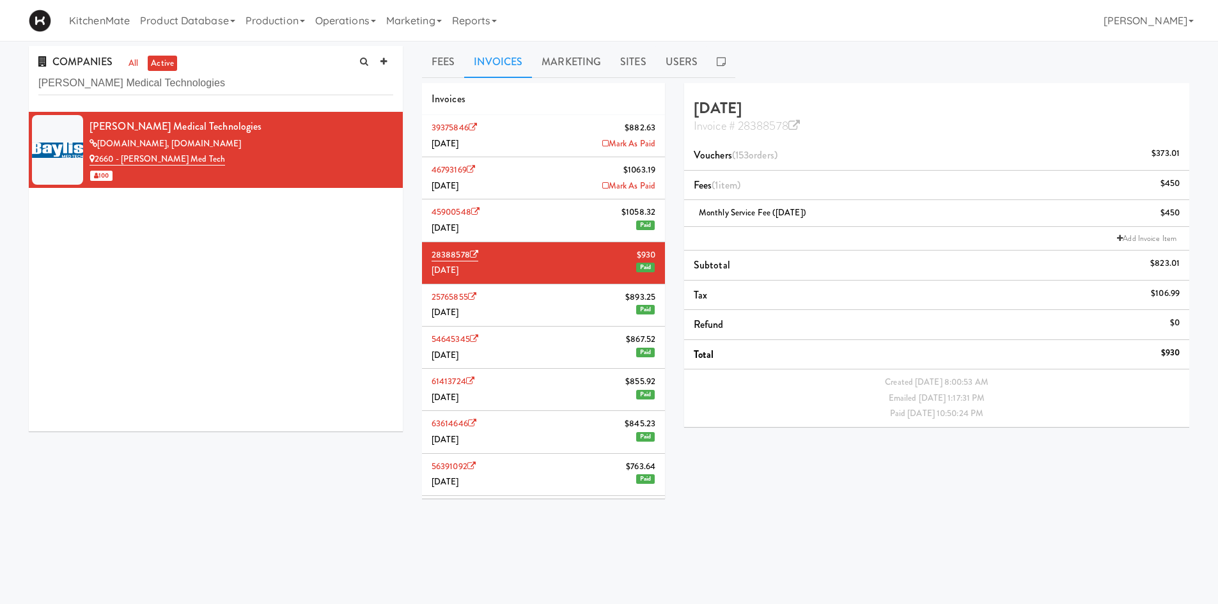
click at [552, 221] on li "45900548 $1058.32 June 2025 Paid" at bounding box center [543, 220] width 243 height 42
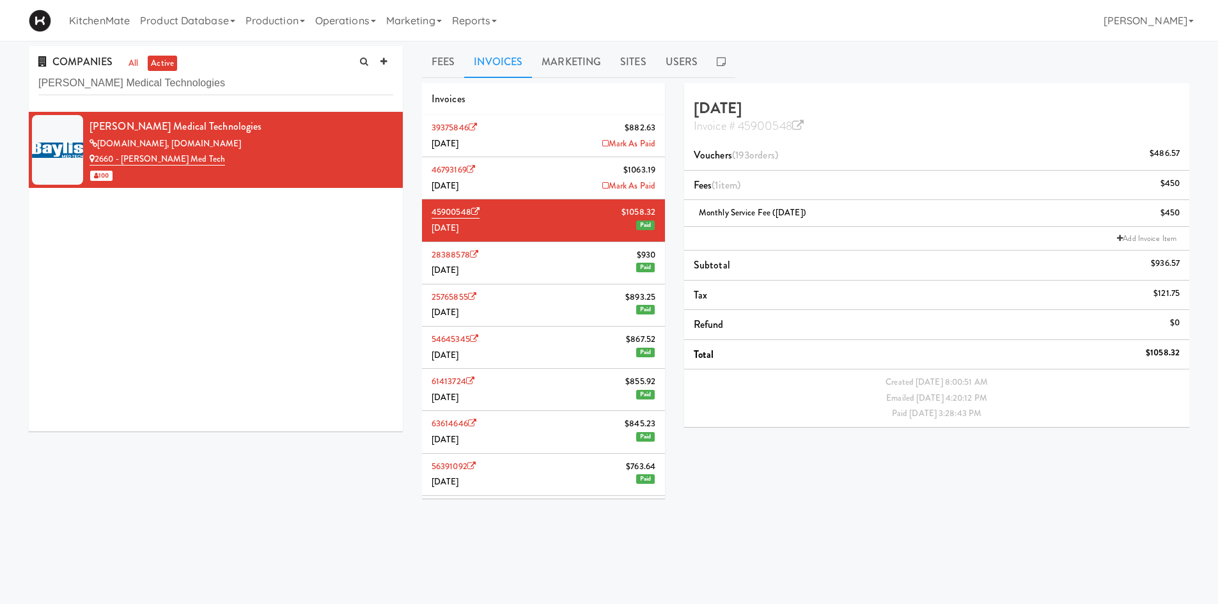
click at [540, 164] on li "46793169 $1063.19 July 2025 Mark As Paid" at bounding box center [543, 178] width 243 height 42
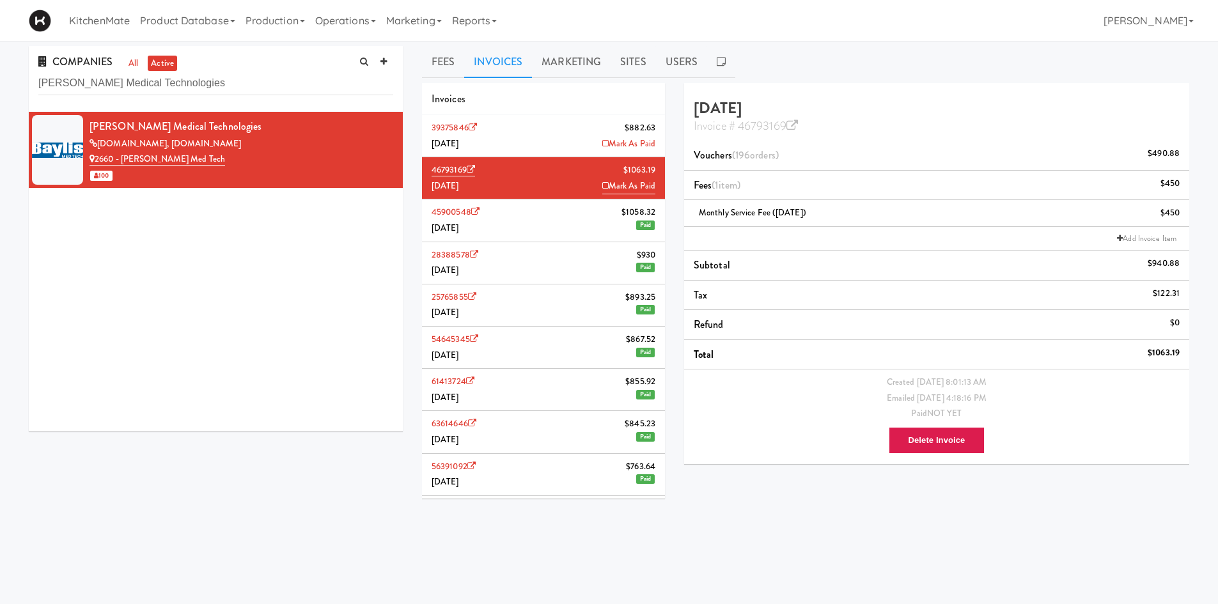
click at [539, 134] on li "39375846 $882.63 August 2025 Mark As Paid" at bounding box center [543, 136] width 243 height 42
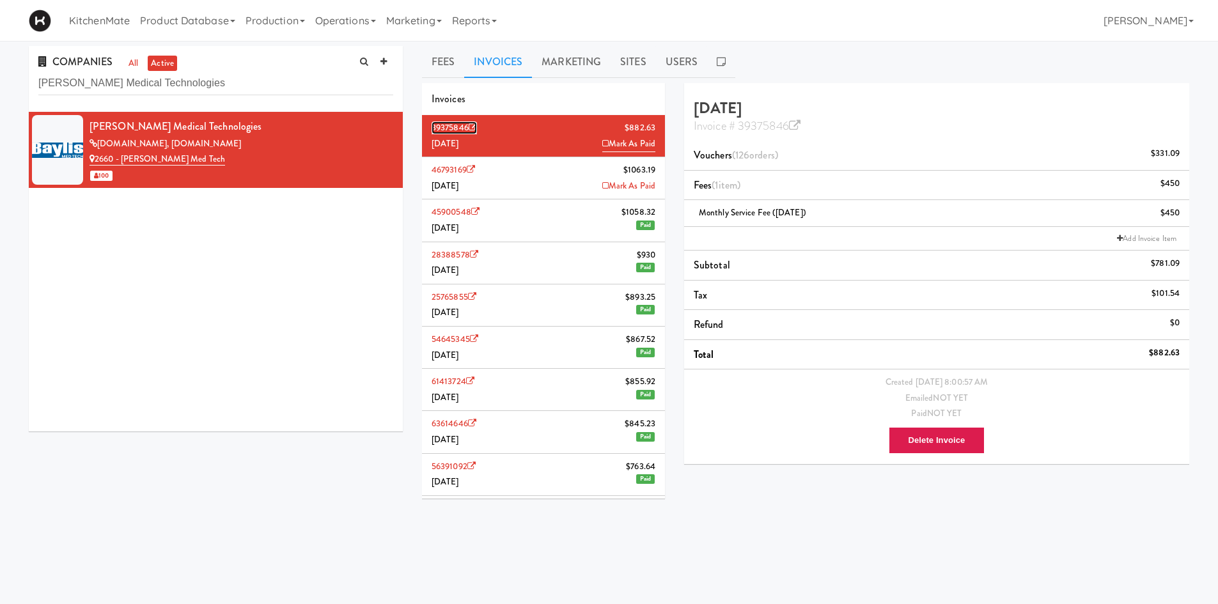
click at [474, 126] on icon at bounding box center [473, 127] width 8 height 8
click at [192, 79] on input "Baylis Medical Technologies" at bounding box center [215, 84] width 355 height 24
click at [191, 79] on input "Baylis Medical Technologies" at bounding box center [215, 84] width 355 height 24
click at [189, 79] on input "Baylis Medical Technologies" at bounding box center [215, 84] width 355 height 24
paste input "BlackBerry"
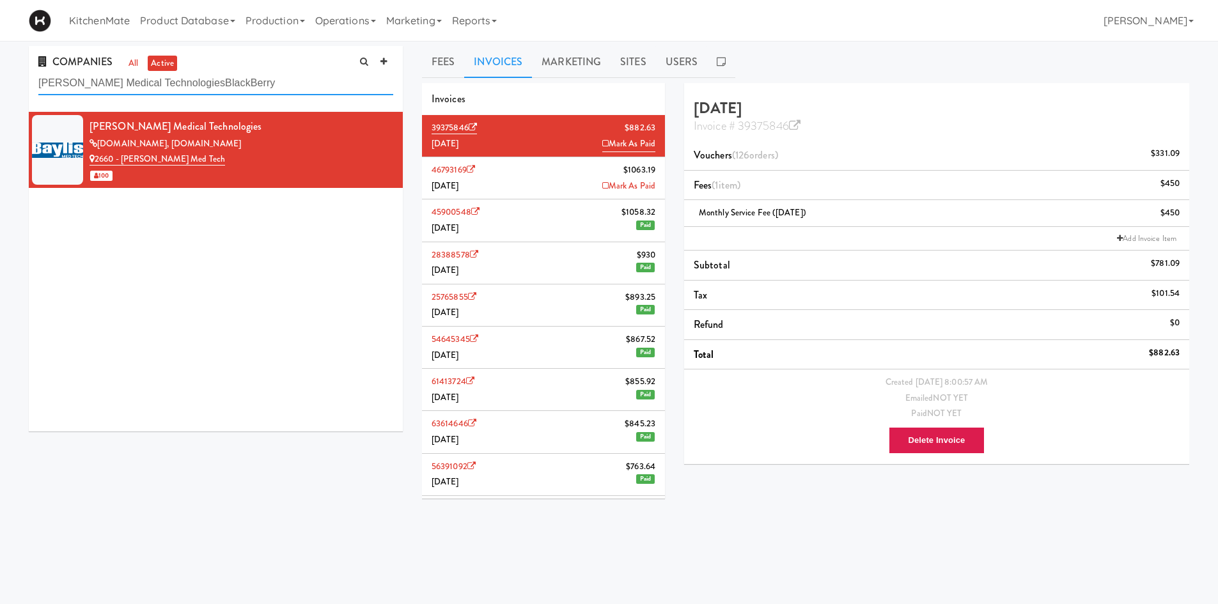
click at [223, 84] on input "Baylis Medical TechnologiesBlackBerry" at bounding box center [215, 84] width 355 height 24
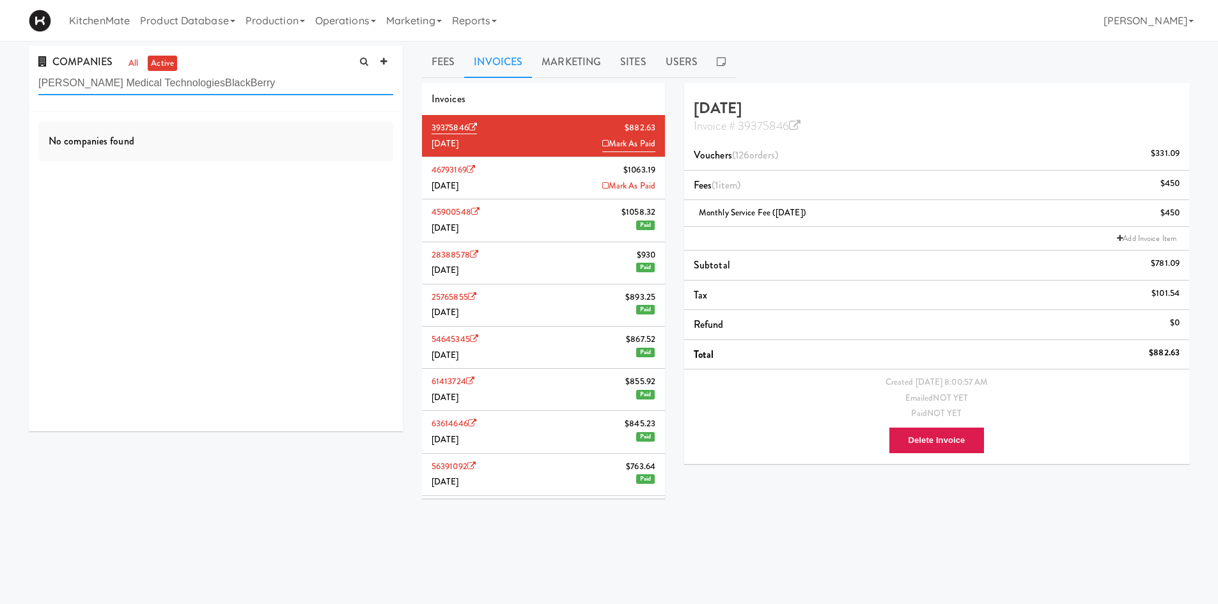
paste input "text"
type input "BlackBerry"
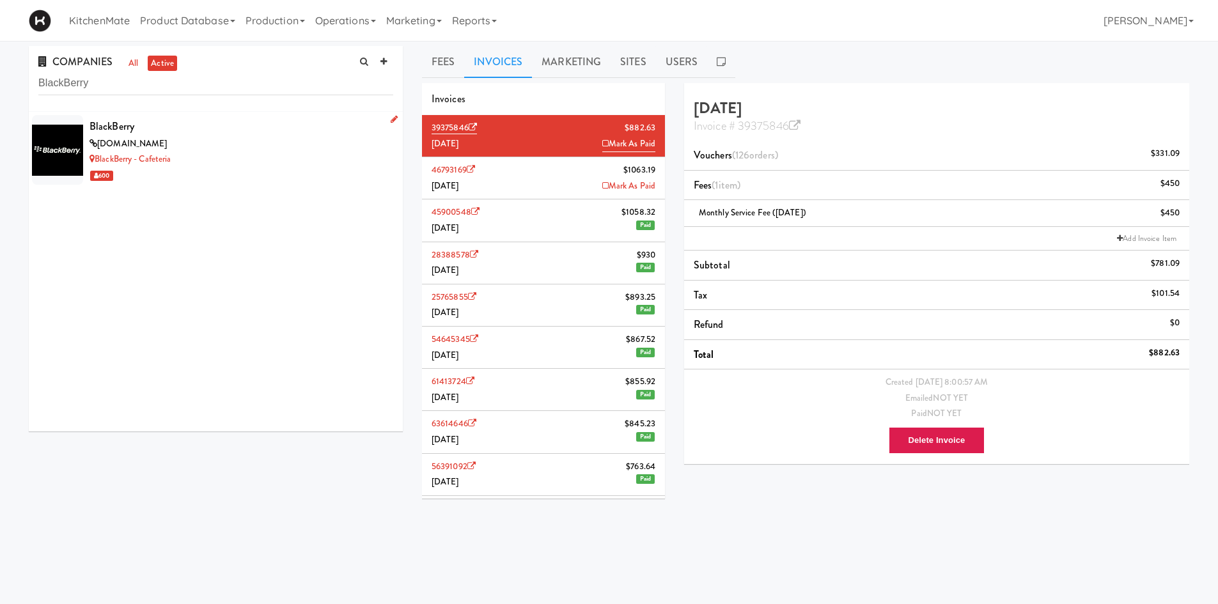
click at [222, 136] on div "blackberry.com" at bounding box center [241, 144] width 304 height 16
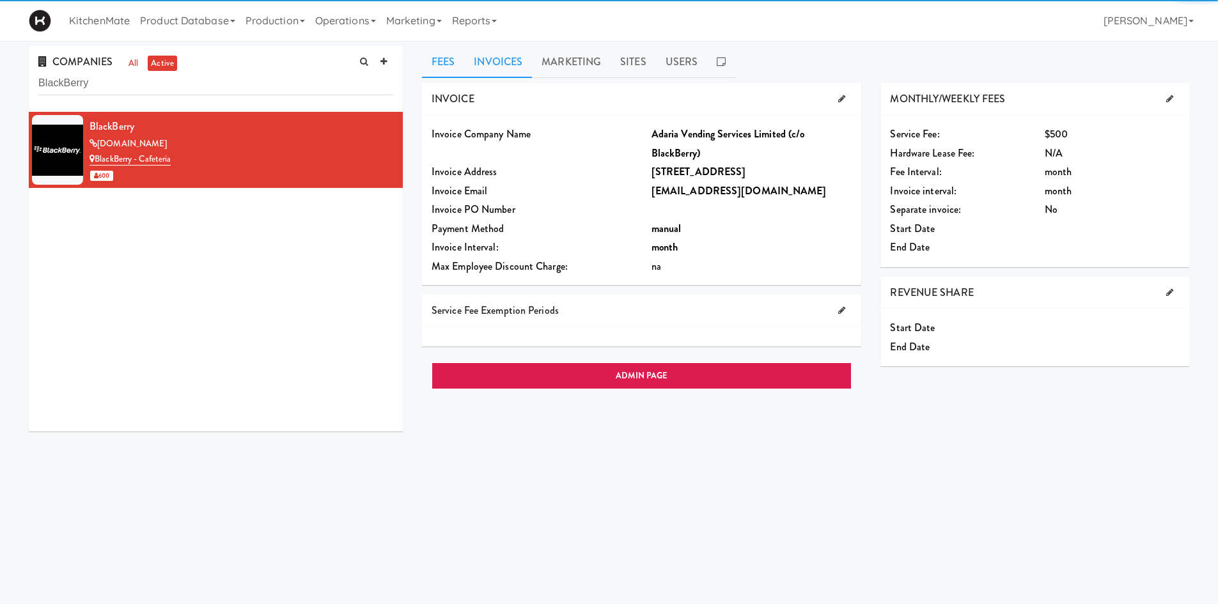
click at [520, 60] on link "Invoices" at bounding box center [498, 62] width 68 height 32
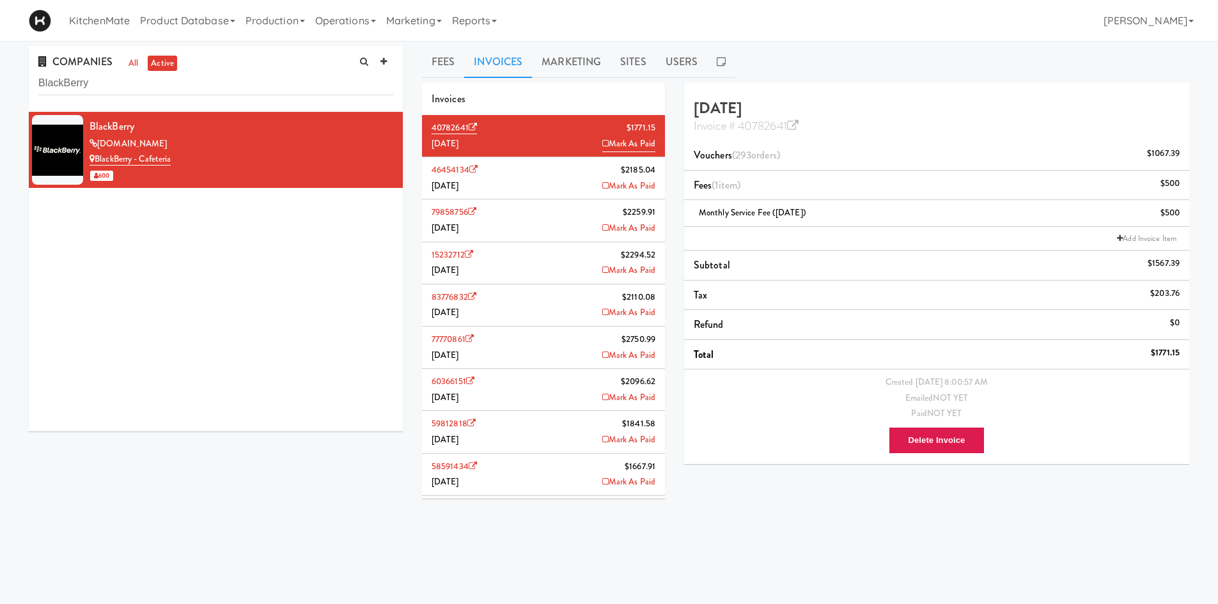
click at [534, 179] on li "46454134 $2185.04 July 2025 Mark As Paid" at bounding box center [543, 178] width 243 height 42
